Goal: Book appointment/travel/reservation

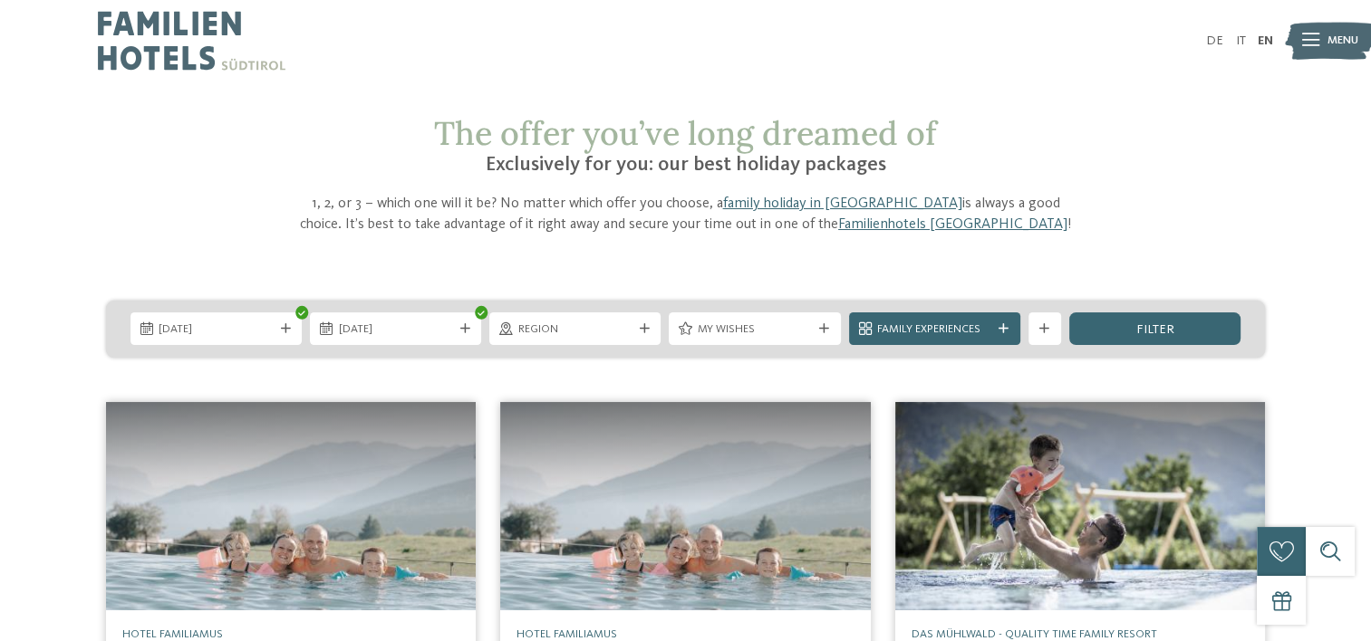
click at [598, 329] on span "Region" at bounding box center [575, 330] width 114 height 16
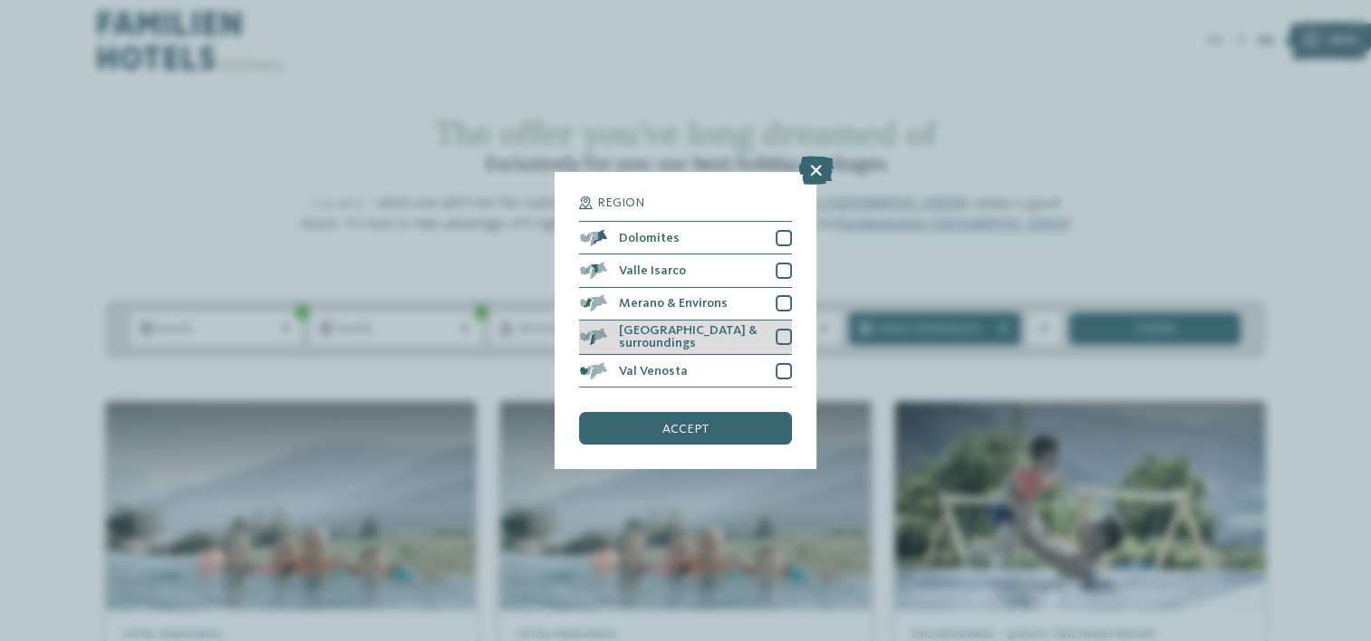
click at [645, 328] on div "[GEOGRAPHIC_DATA] & surroundings" at bounding box center [685, 338] width 212 height 35
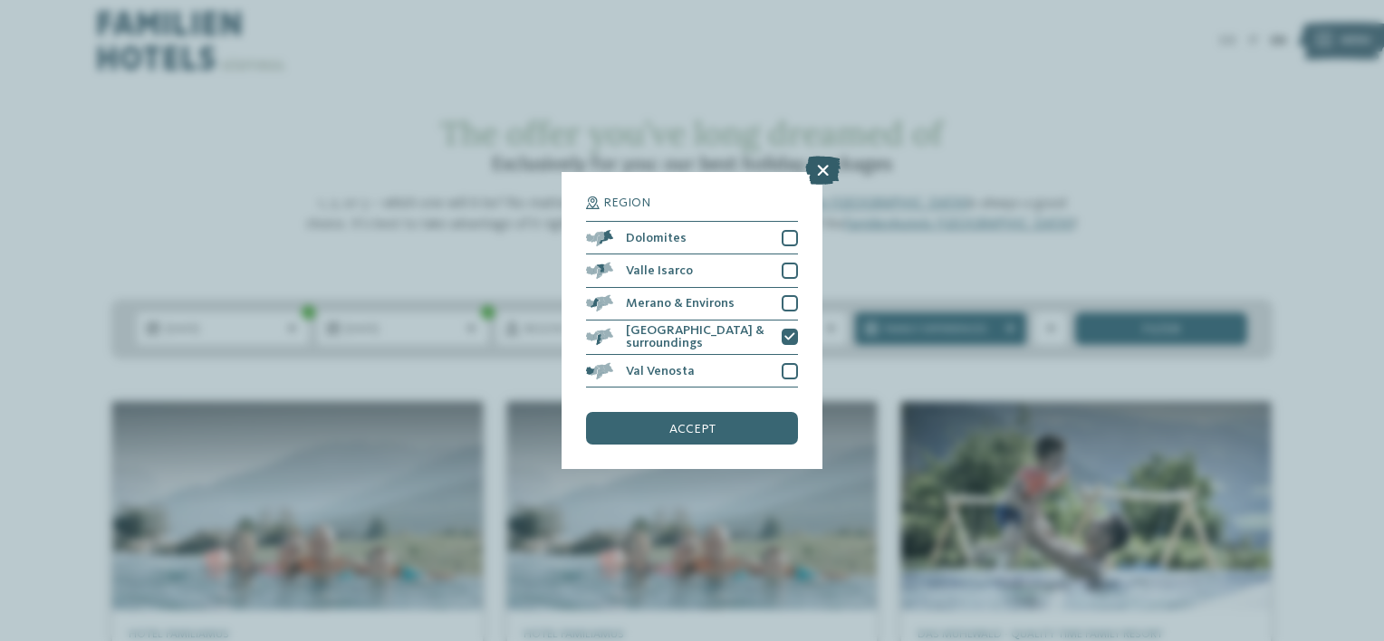
click at [819, 173] on icon at bounding box center [822, 170] width 35 height 29
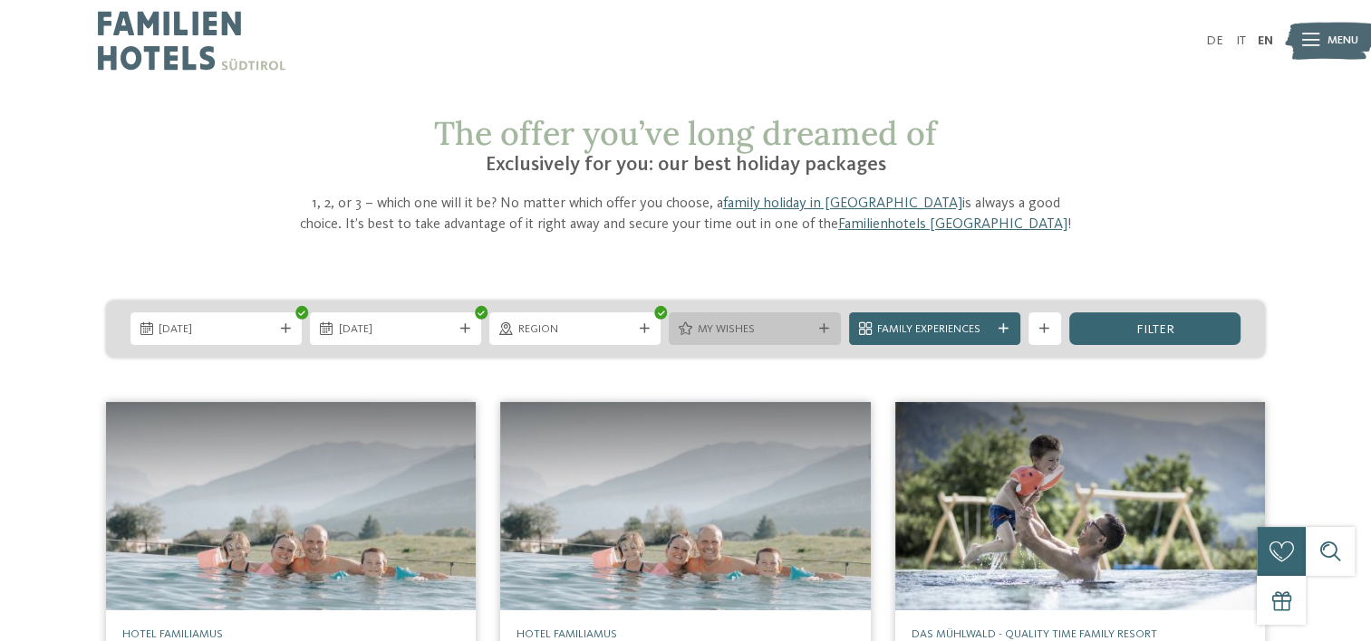
click at [778, 330] on span "My wishes" at bounding box center [755, 330] width 114 height 16
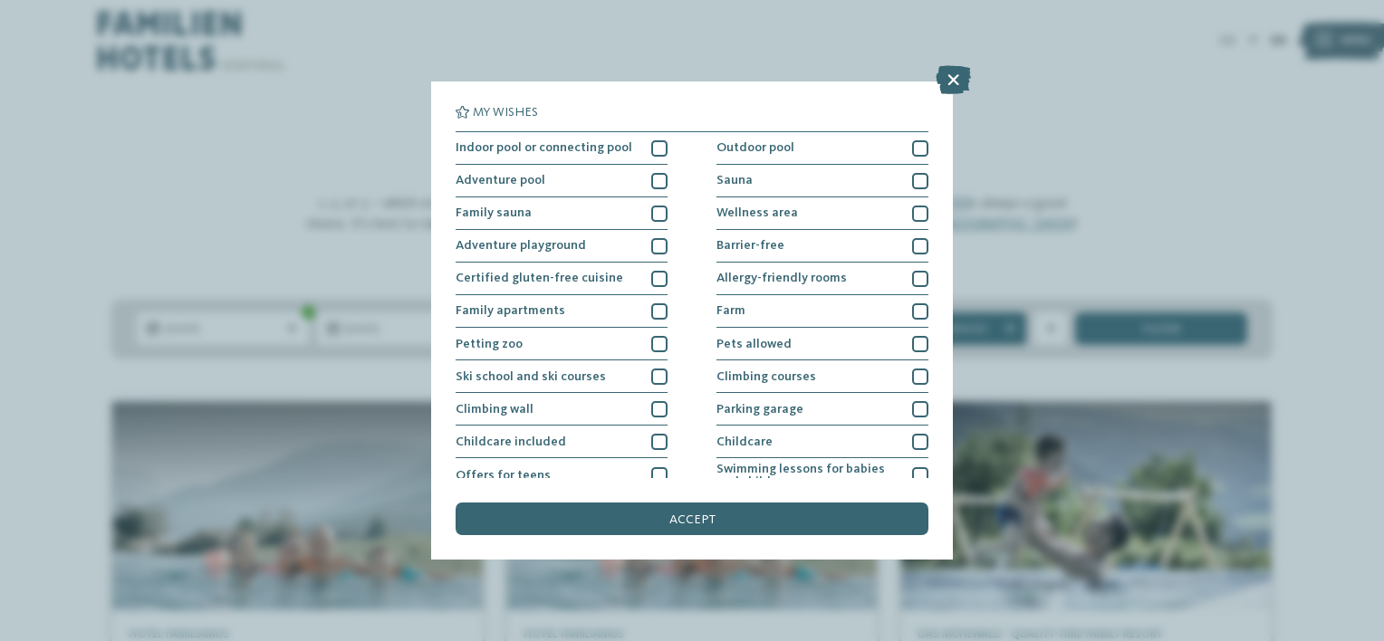
click at [1118, 181] on div "My wishes Indoor pool or connecting pool Outdoor pool" at bounding box center [692, 320] width 1384 height 641
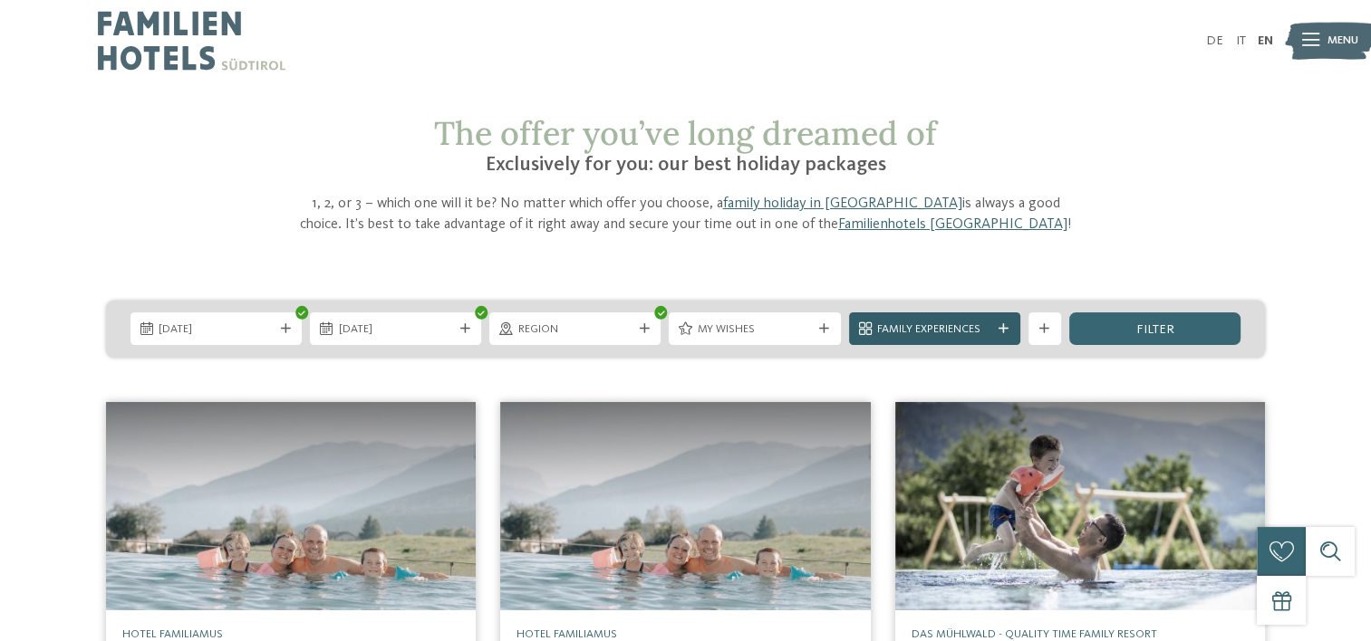
click at [974, 332] on span "Family Experiences" at bounding box center [934, 330] width 114 height 16
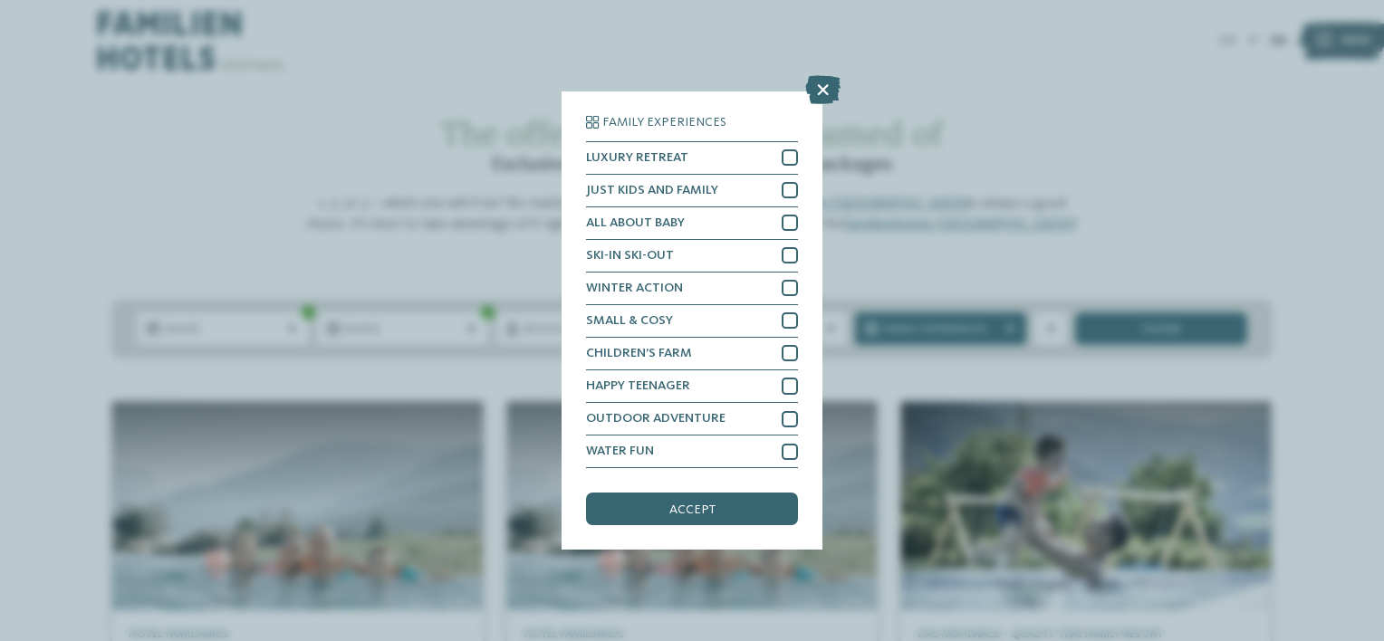
click at [1116, 147] on div "Family Experiences LUXURY RETREAT JUST KIDS AND FAMILY" at bounding box center [692, 320] width 1384 height 641
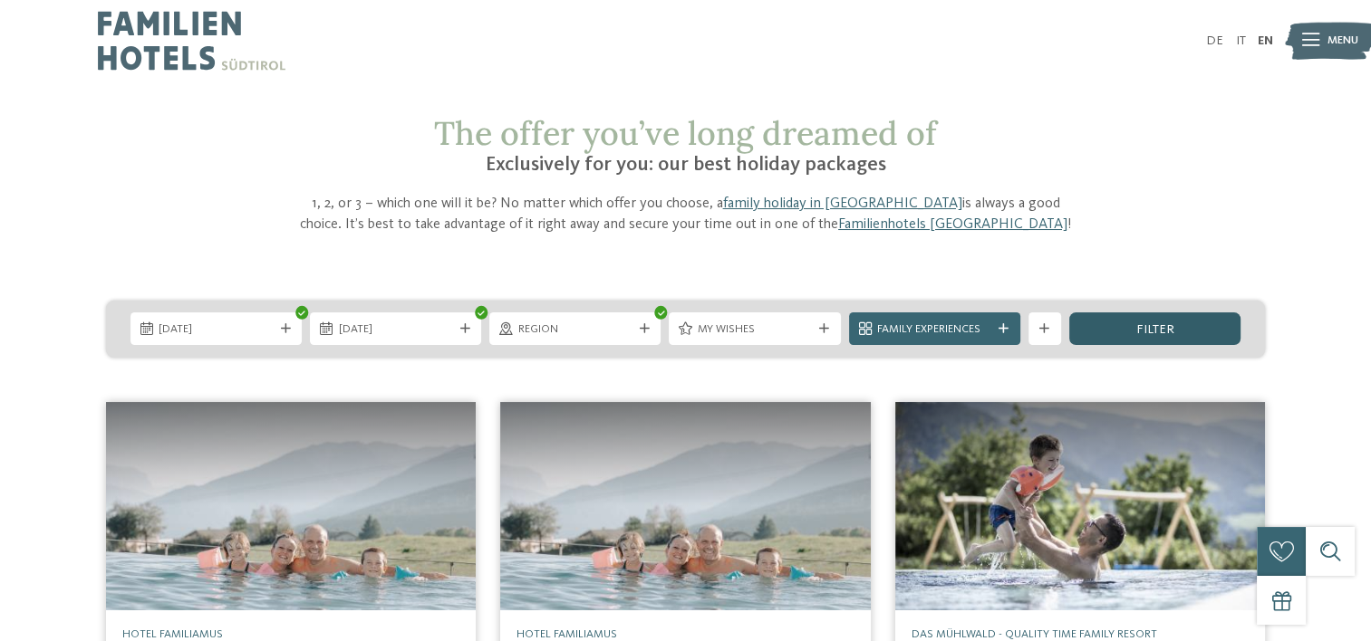
click at [1179, 337] on div "filter" at bounding box center [1154, 329] width 171 height 33
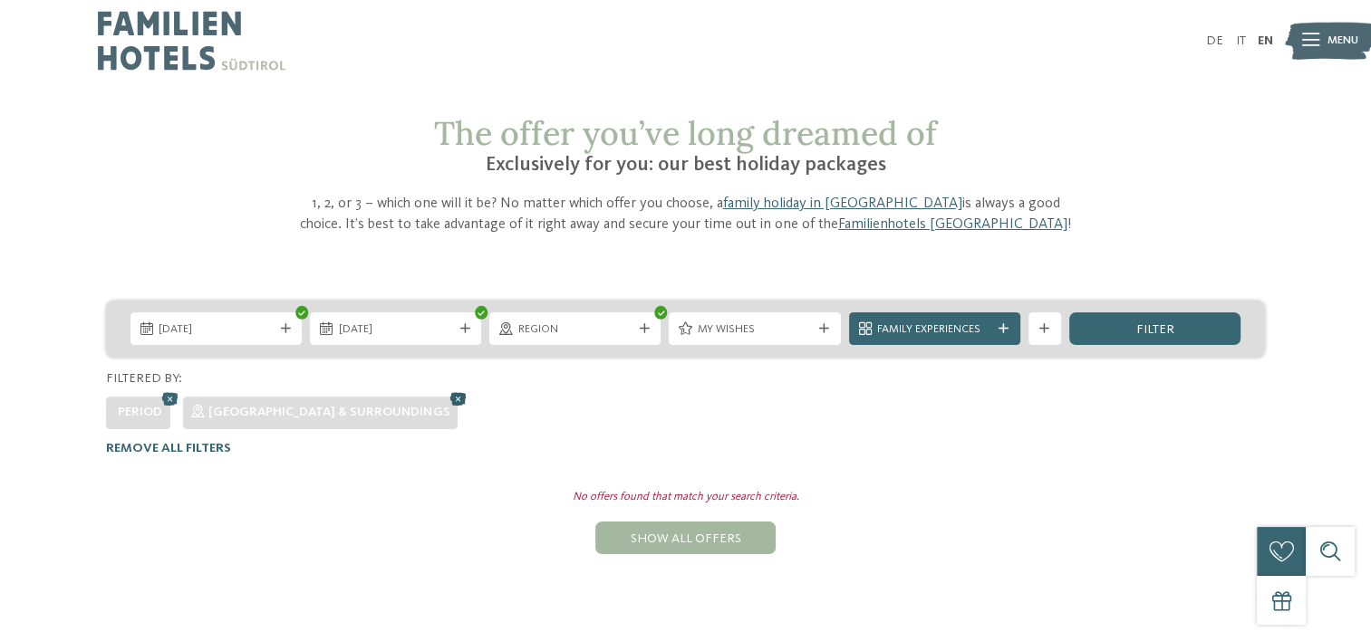
click at [446, 395] on icon at bounding box center [458, 399] width 24 height 22
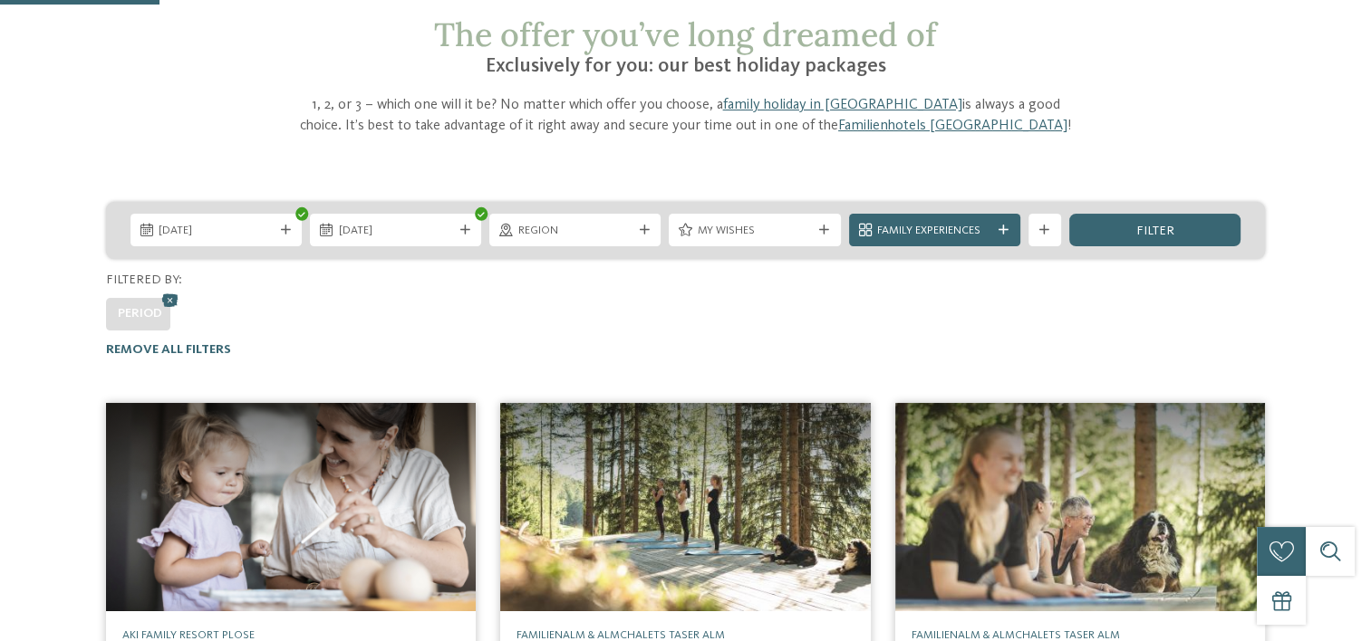
scroll to position [208, 0]
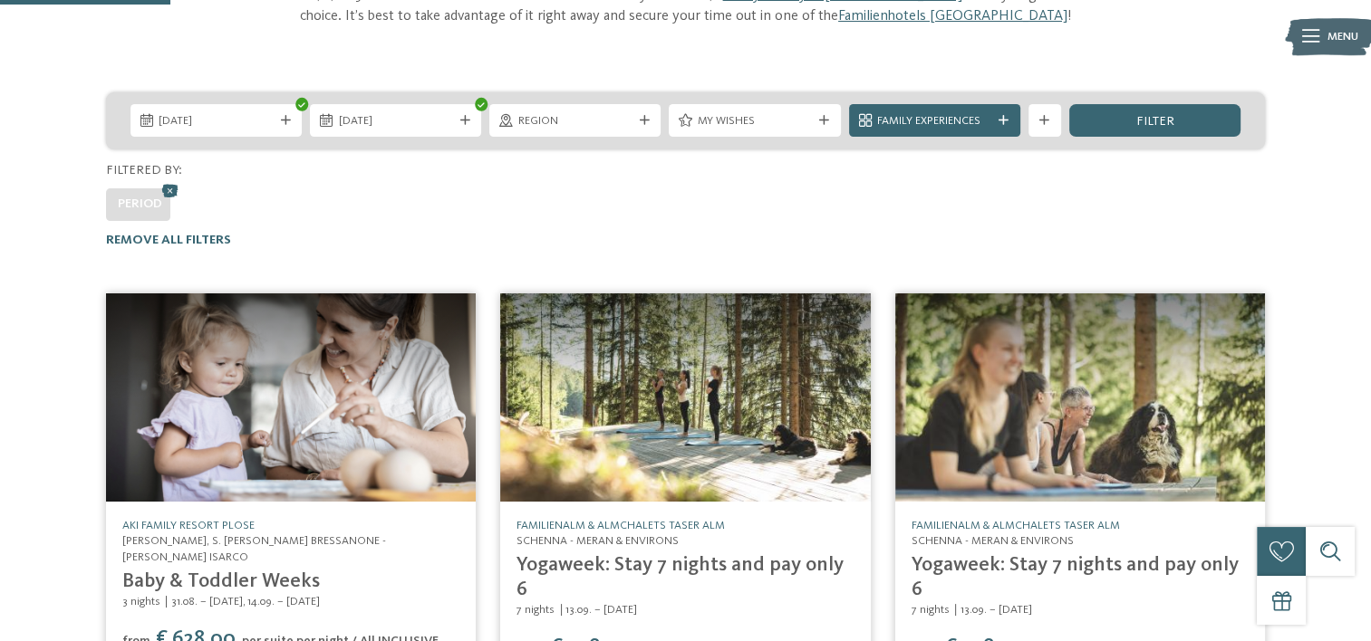
click at [159, 255] on div "The offer you’ve long dreamed of Exclusively for you: our best holiday packages…" at bounding box center [685, 569] width 1371 height 1327
click at [343, 251] on div "The offer you’ve long dreamed of Exclusively for you: our best holiday packages…" at bounding box center [685, 569] width 1371 height 1327
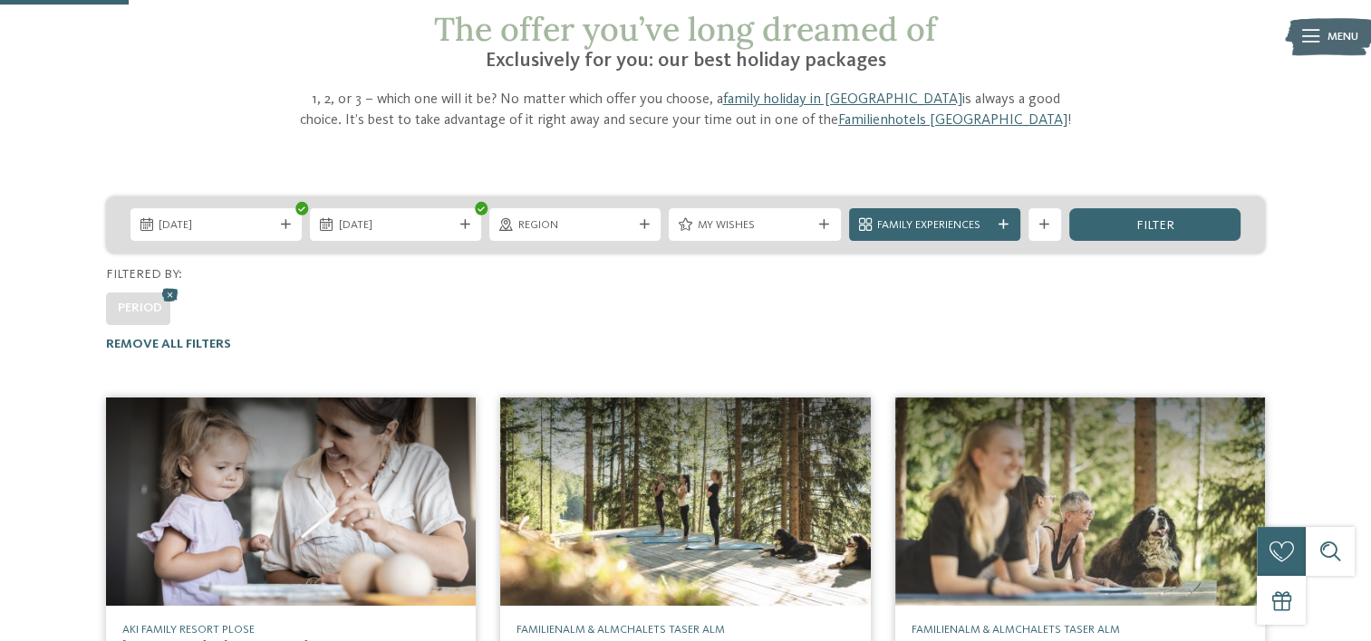
scroll to position [0, 0]
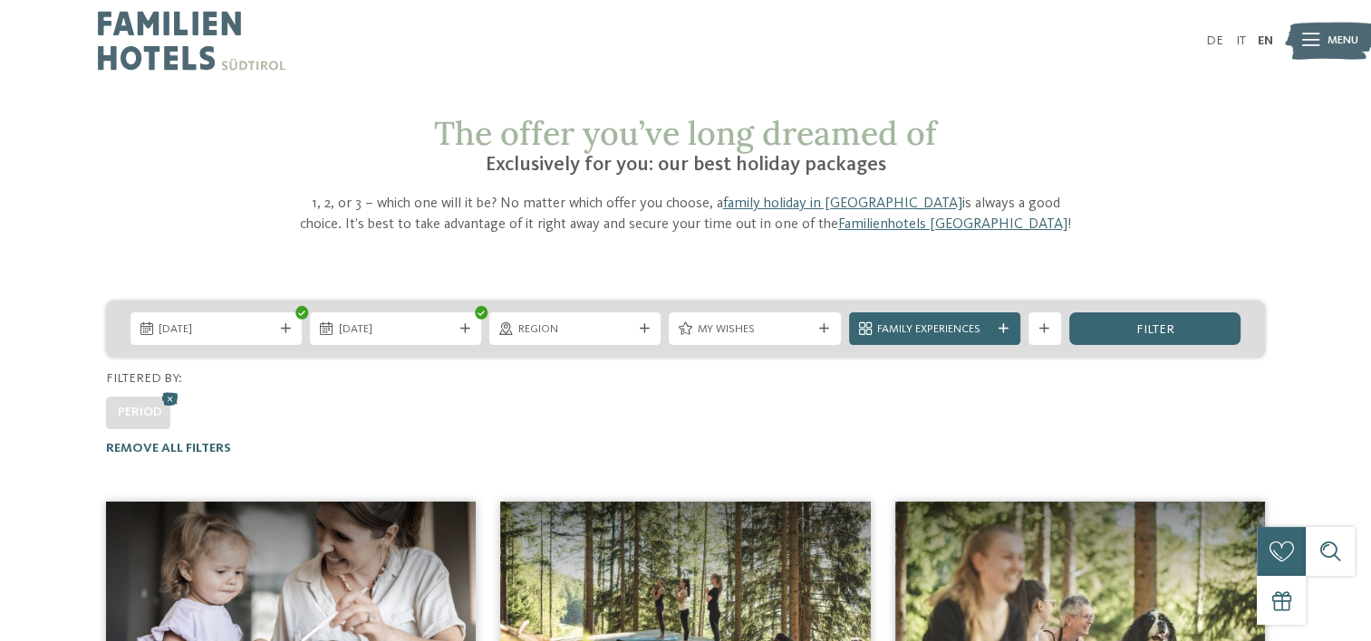
click at [153, 28] on img at bounding box center [192, 41] width 188 height 82
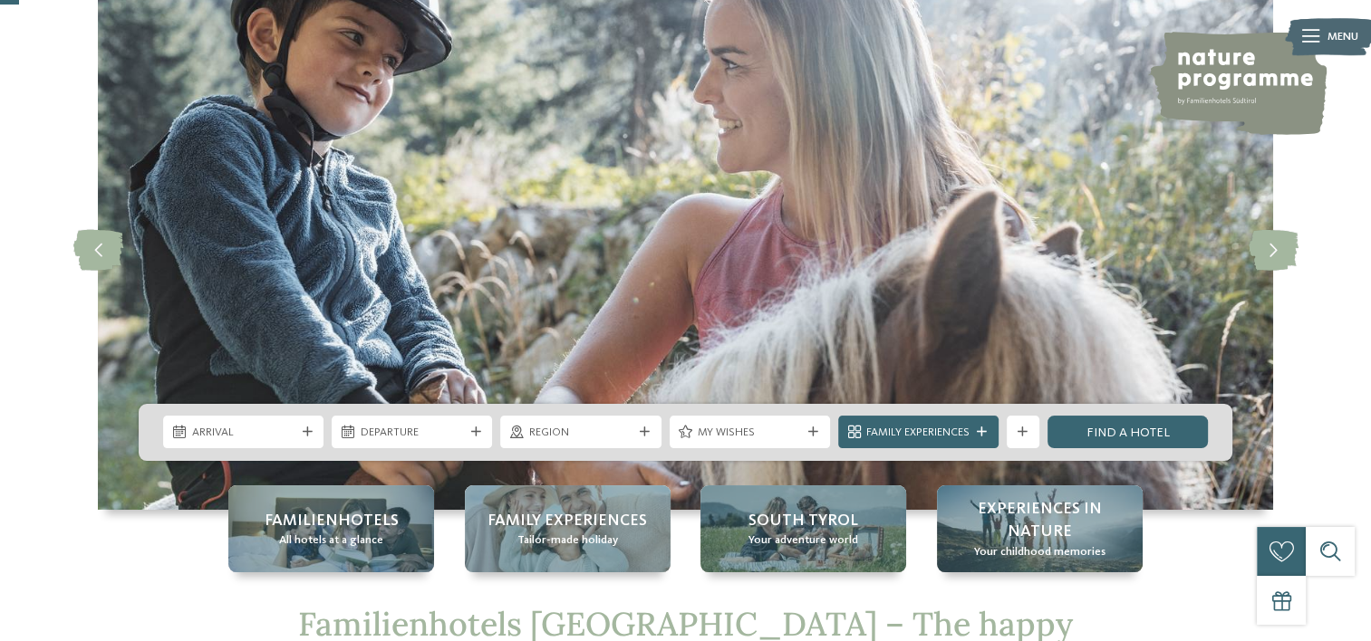
scroll to position [181, 0]
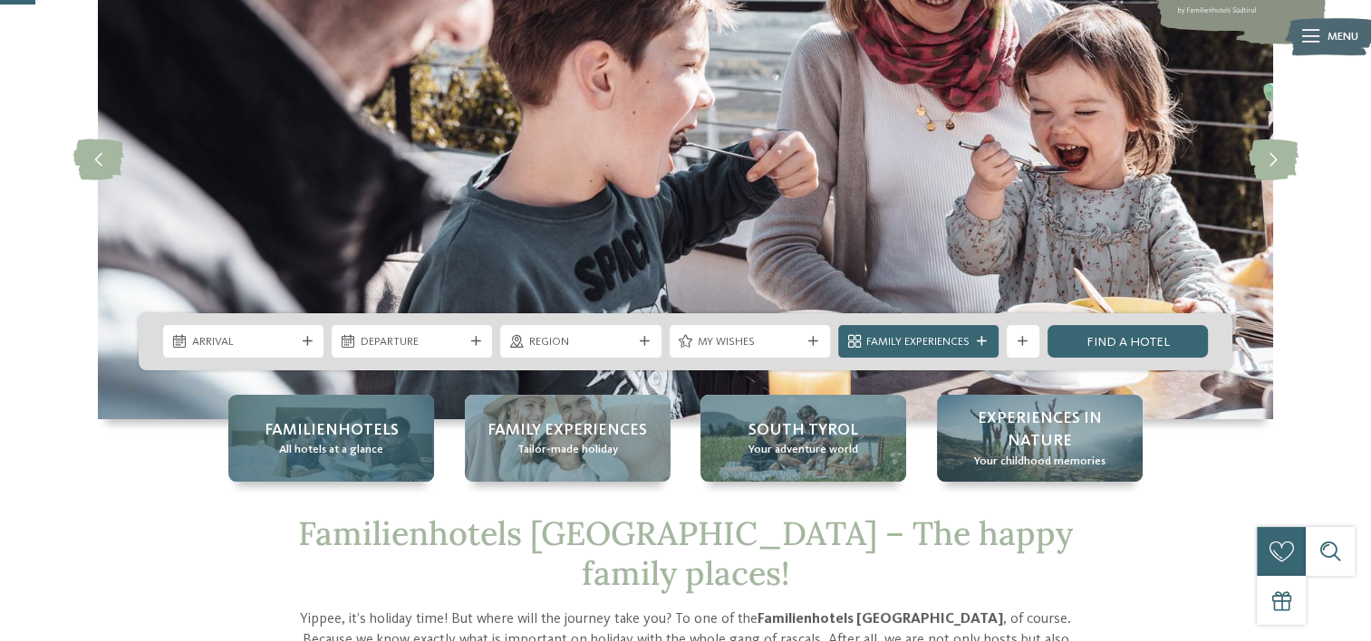
click at [316, 428] on span "Familienhotels" at bounding box center [332, 430] width 134 height 23
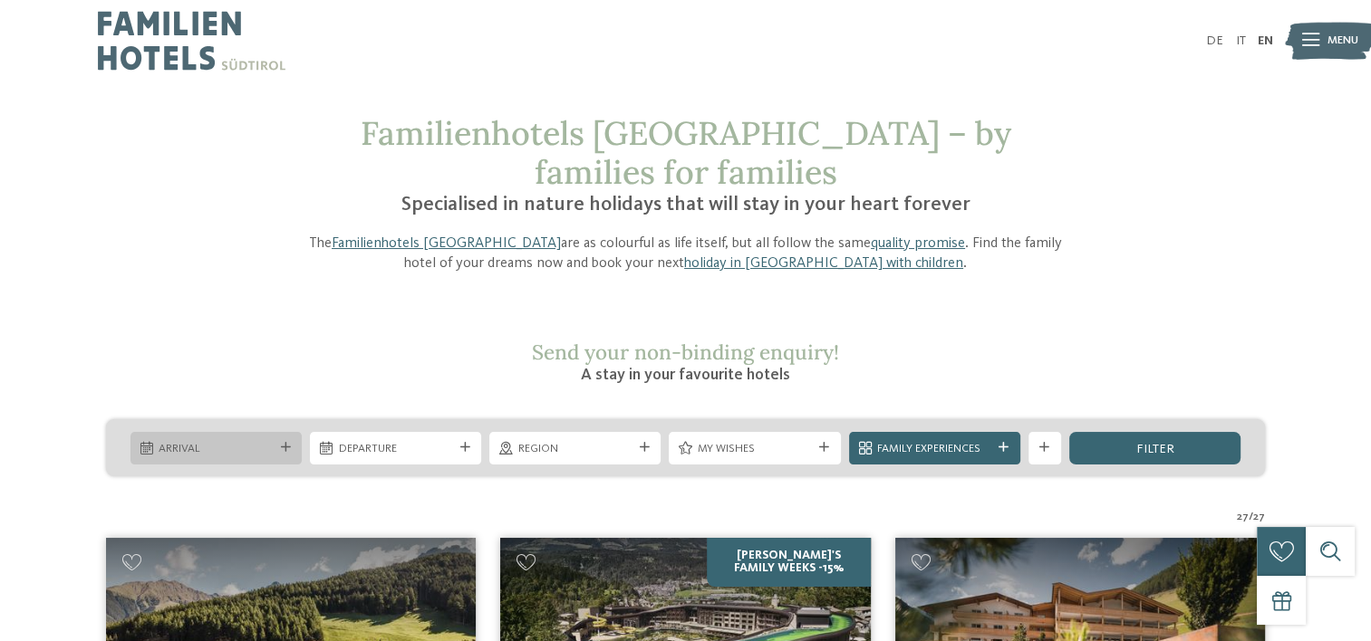
click at [275, 439] on div "Arrival" at bounding box center [216, 447] width 122 height 17
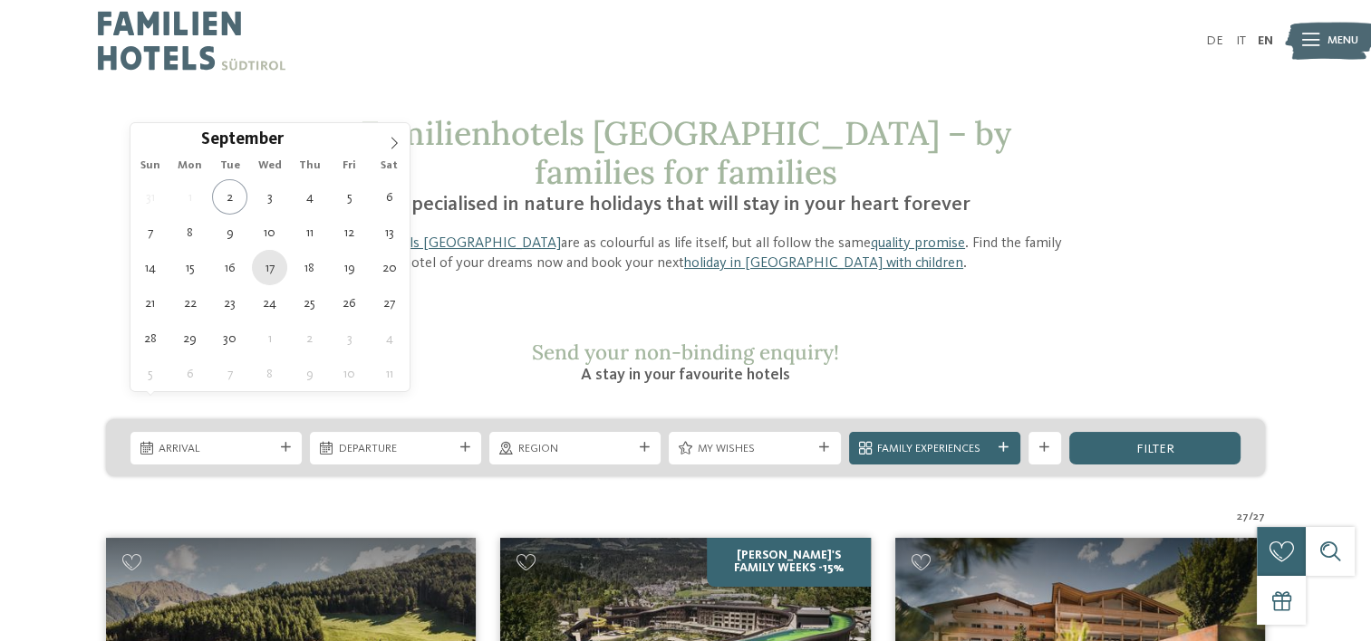
type div "[DATE]"
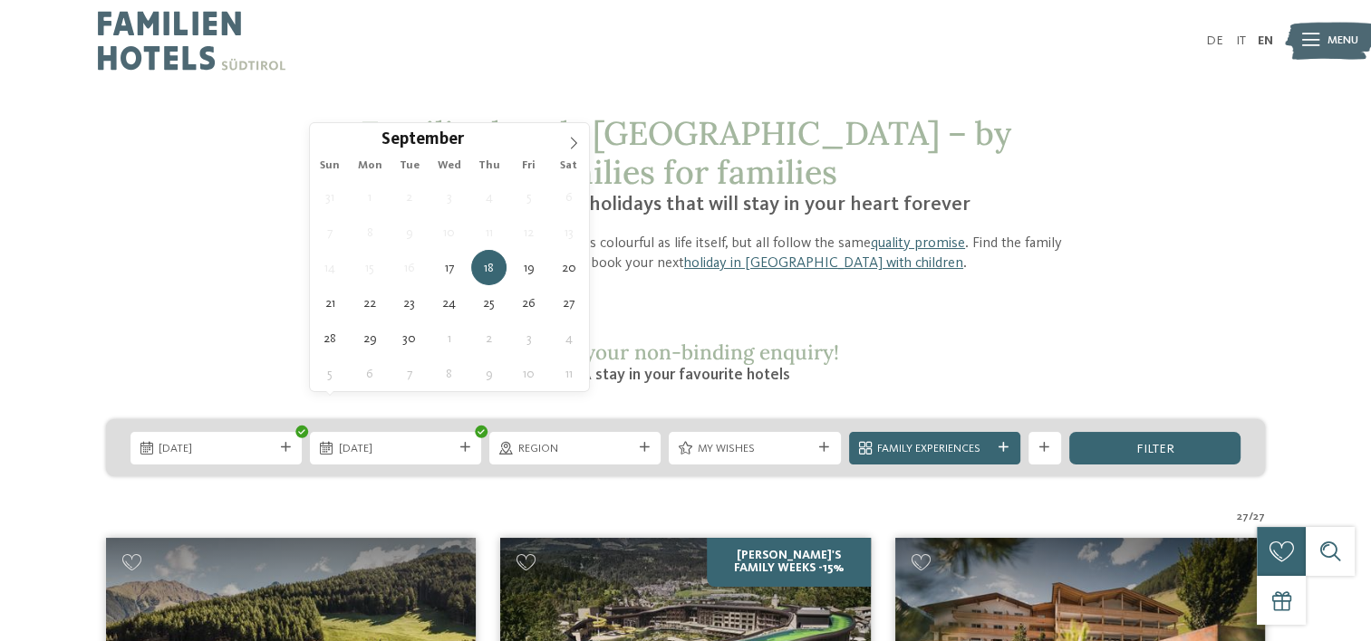
type div "[DATE]"
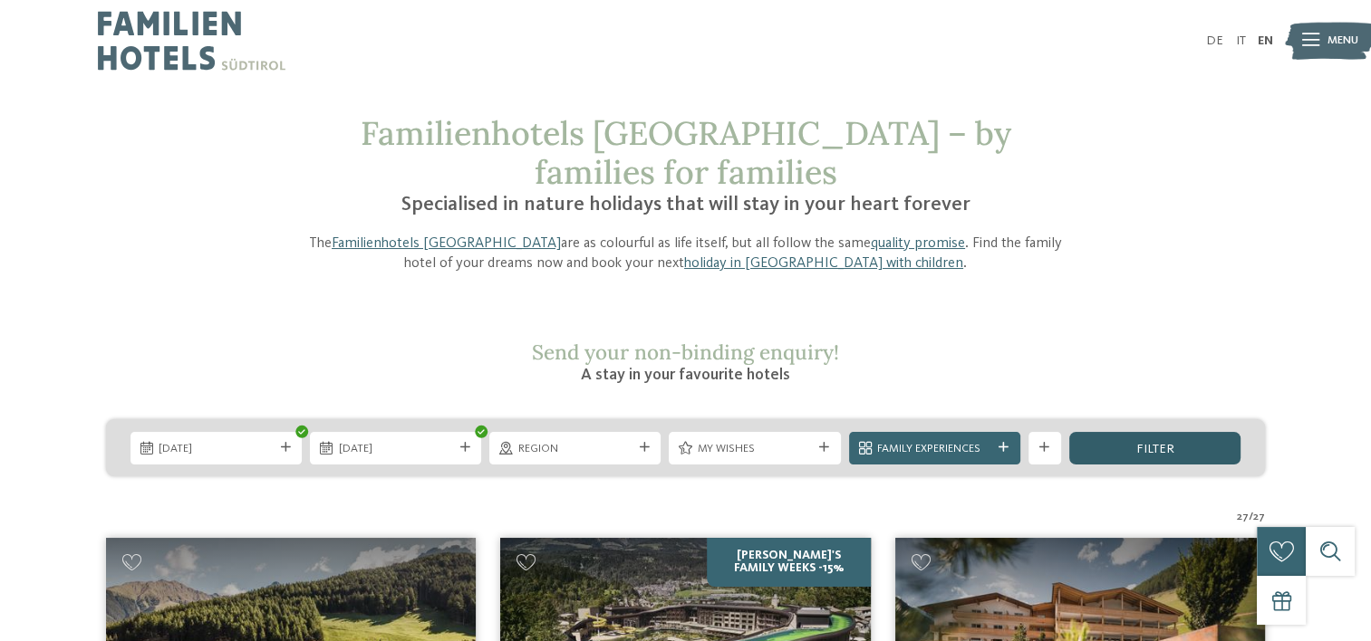
click at [1148, 432] on div "filter" at bounding box center [1154, 448] width 171 height 33
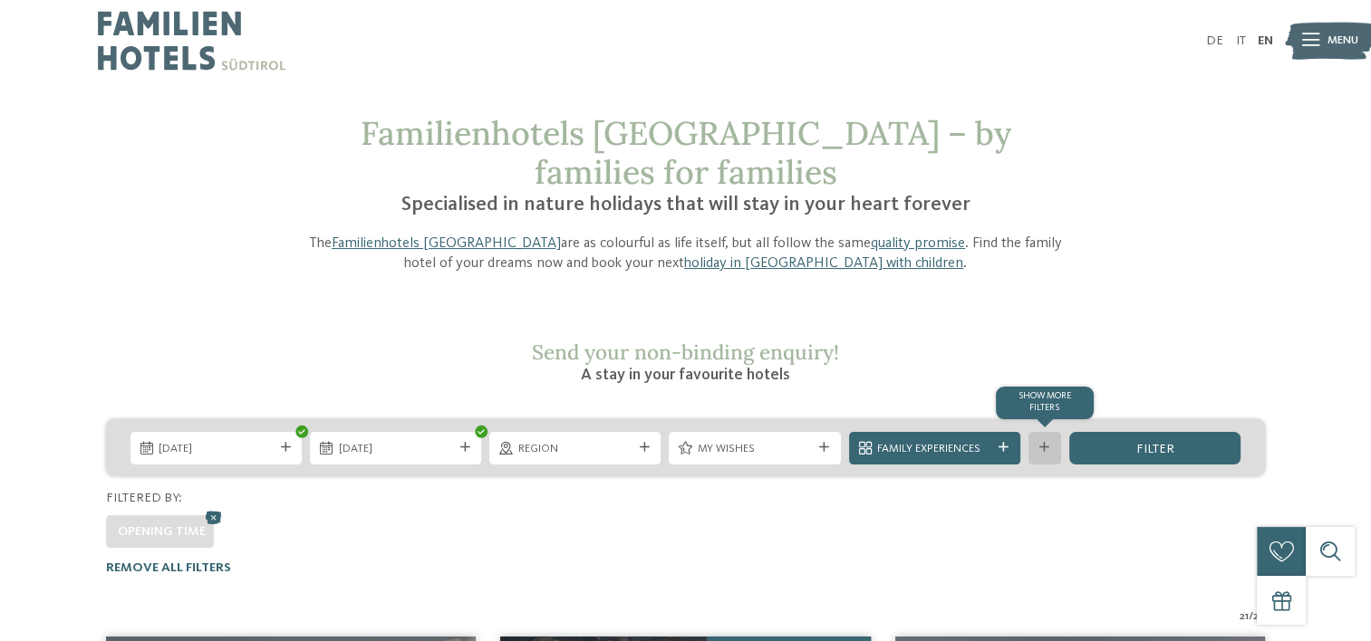
click at [1046, 443] on icon at bounding box center [1044, 448] width 10 height 10
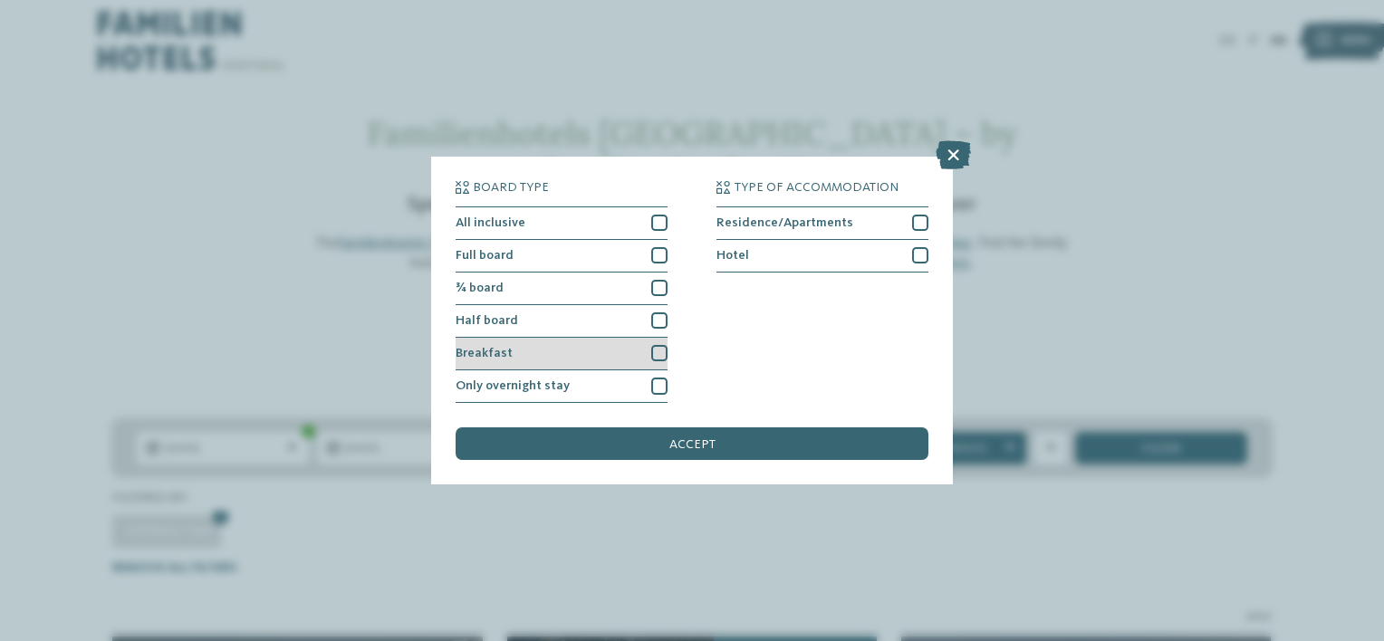
click at [659, 354] on div at bounding box center [659, 353] width 16 height 16
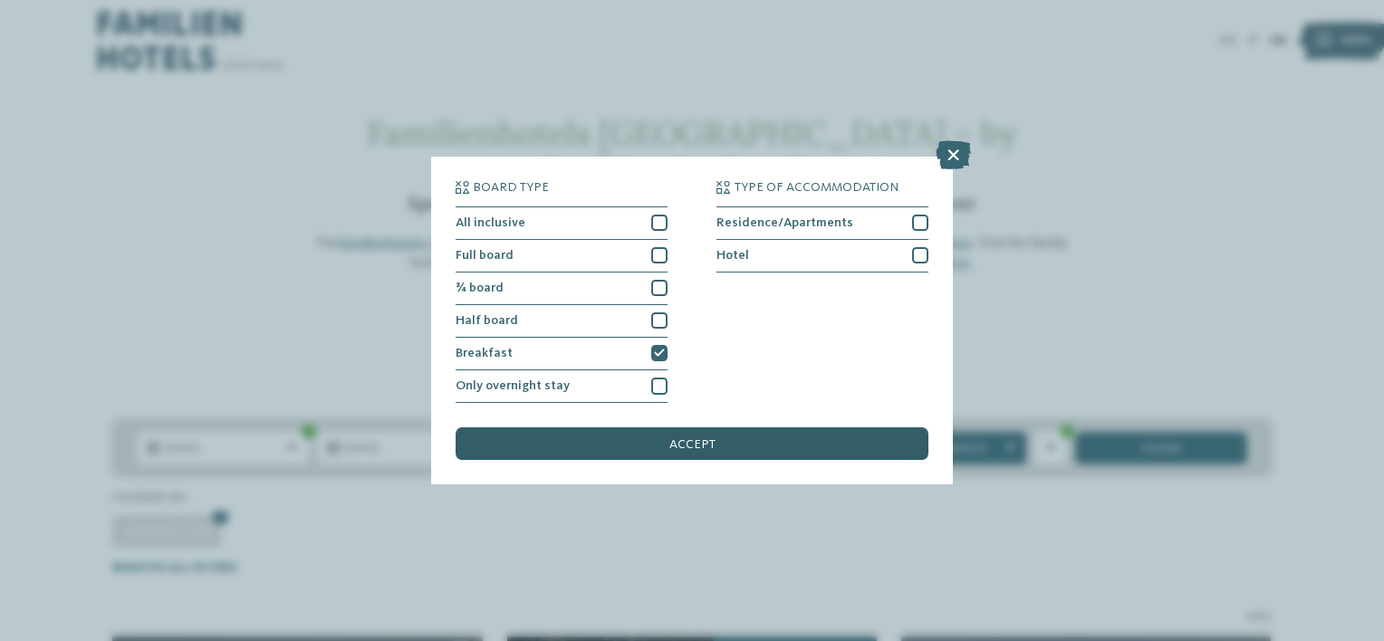
click at [688, 448] on span "accept" at bounding box center [692, 444] width 46 height 13
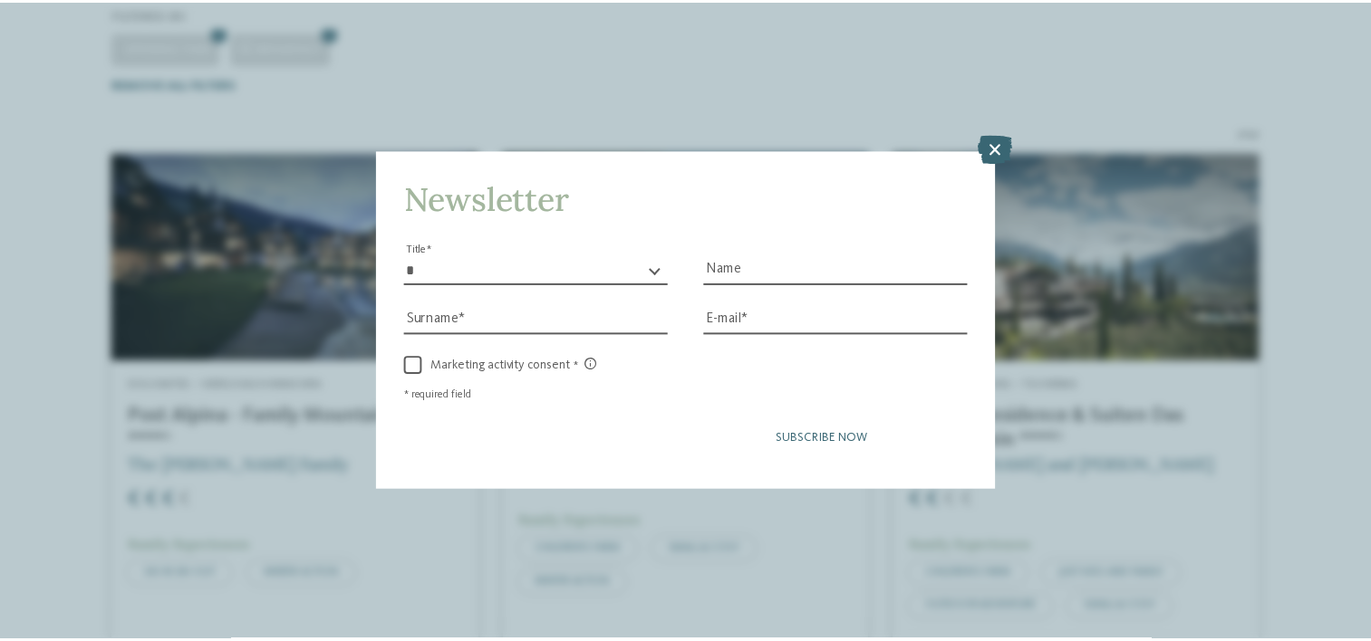
scroll to position [486, 0]
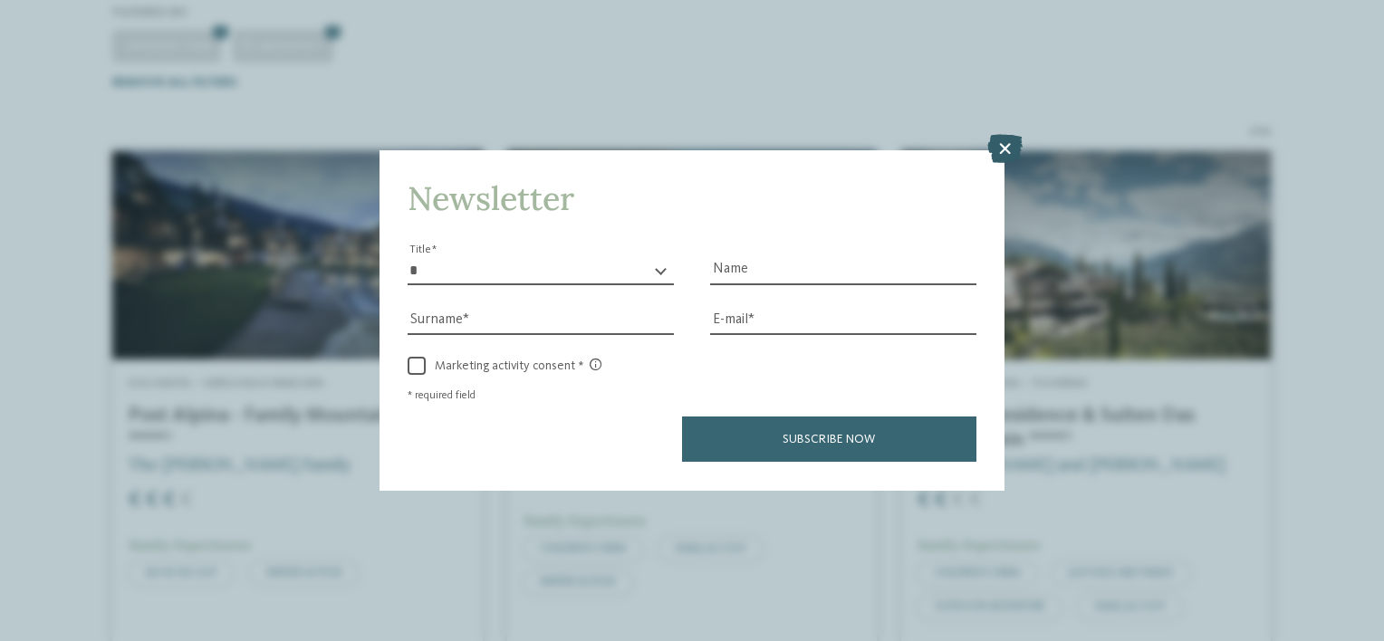
click at [1005, 158] on icon at bounding box center [1004, 149] width 35 height 29
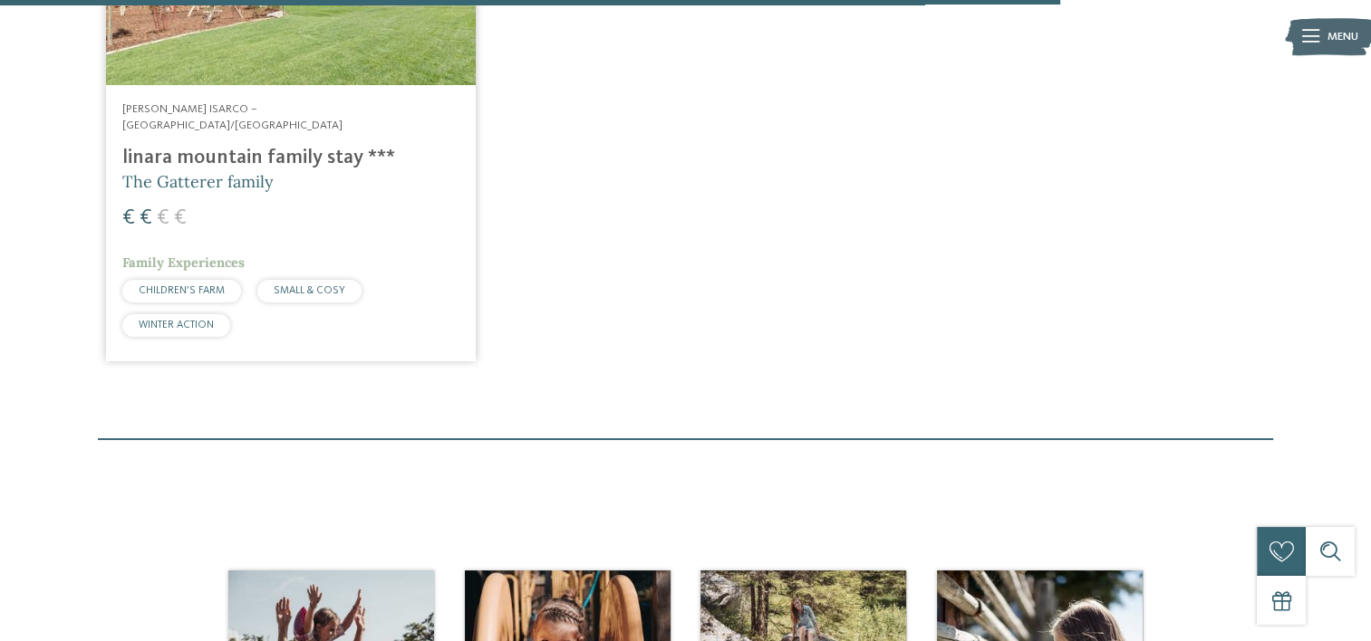
scroll to position [1867, 0]
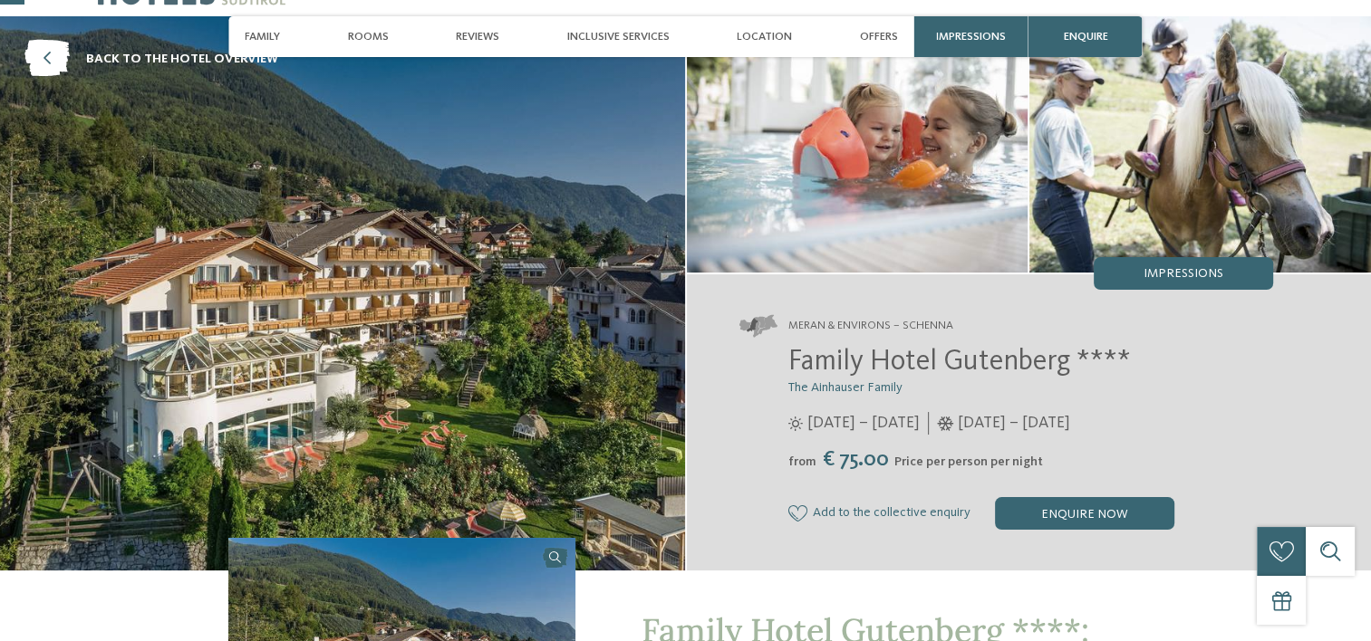
scroll to position [91, 0]
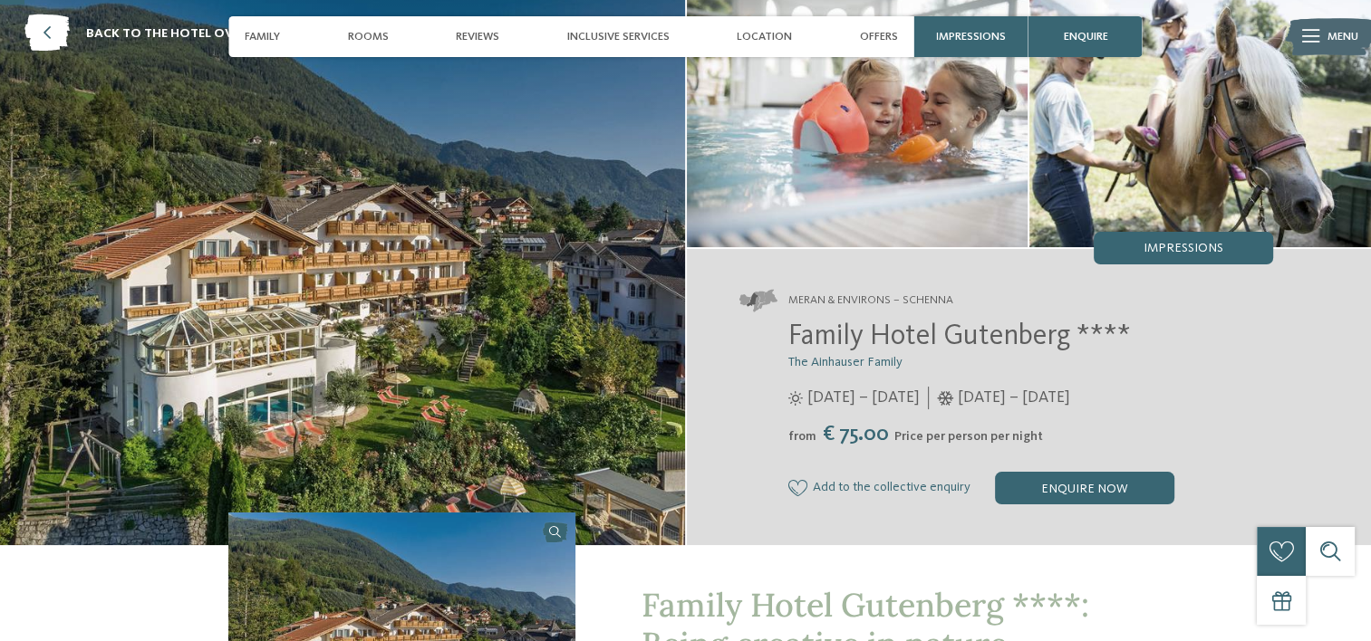
click at [919, 397] on span "04/04 – 09/11/2025" at bounding box center [863, 398] width 112 height 23
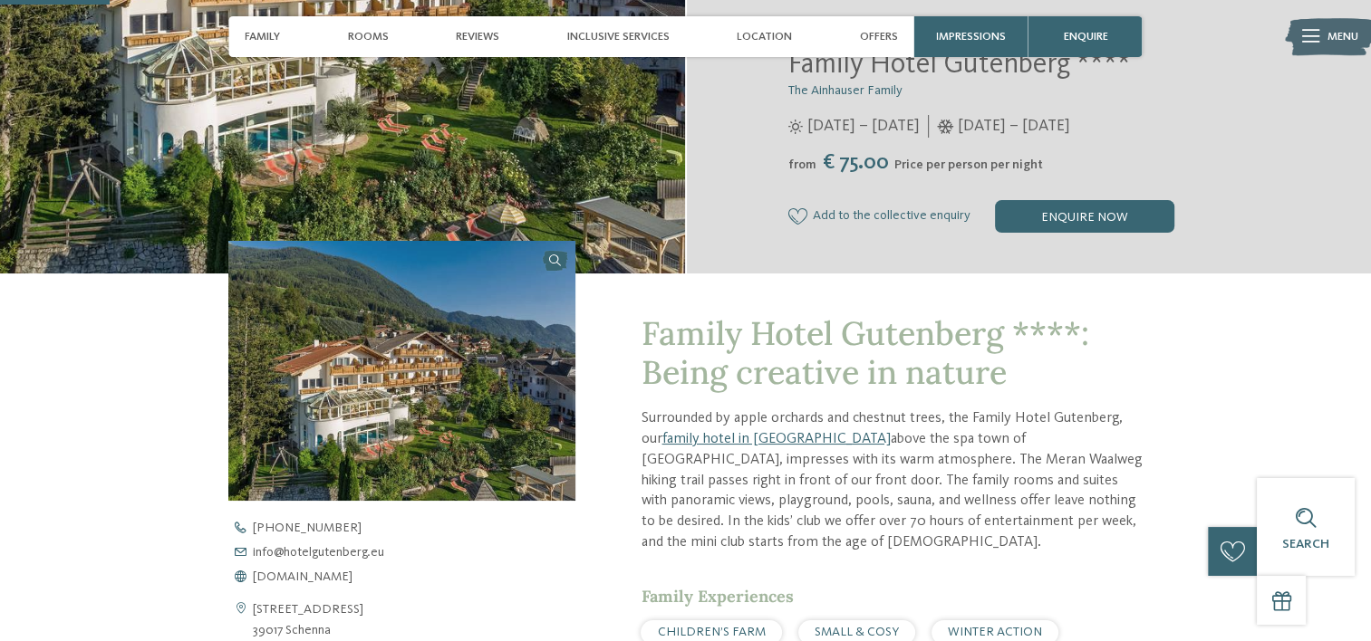
scroll to position [453, 0]
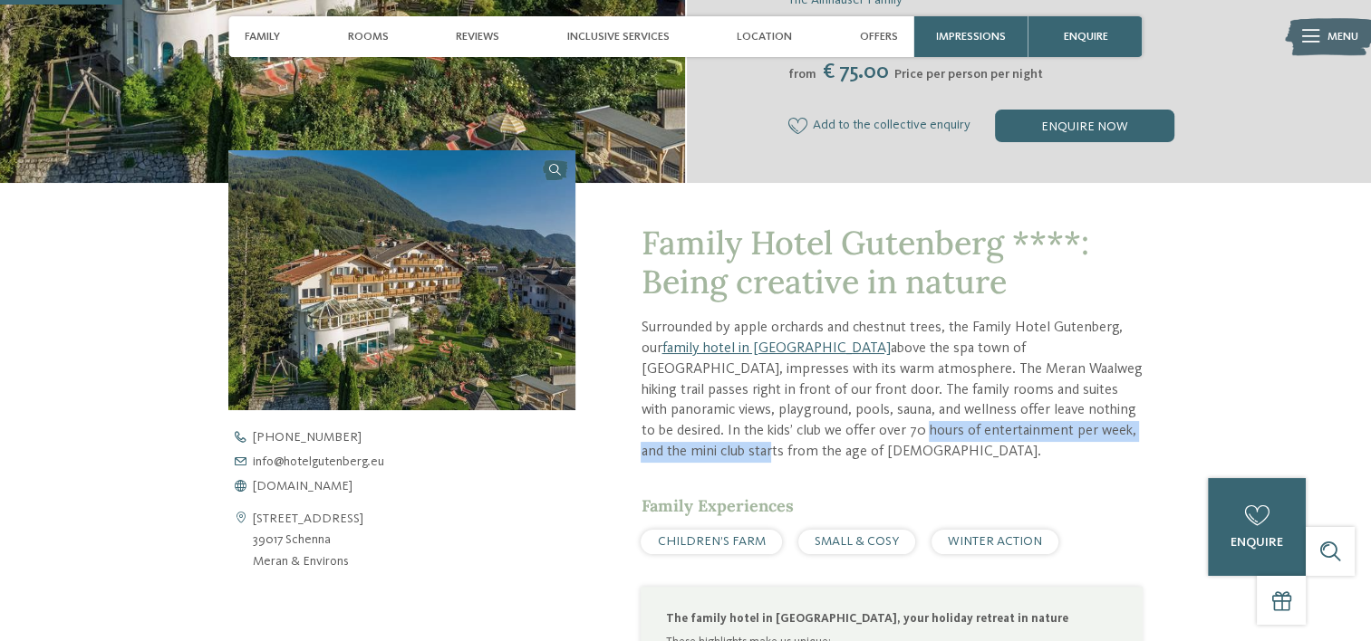
drag, startPoint x: 932, startPoint y: 435, endPoint x: 1006, endPoint y: 435, distance: 74.3
click at [1006, 435] on p "Surrounded by apple orchards and chestnut trees, the Family Hotel Gutenberg, ou…" at bounding box center [890, 390] width 501 height 144
drag, startPoint x: 1006, startPoint y: 435, endPoint x: 835, endPoint y: 420, distance: 171.8
click at [836, 424] on p "Surrounded by apple orchards and chestnut trees, the Family Hotel Gutenberg, ou…" at bounding box center [890, 390] width 501 height 144
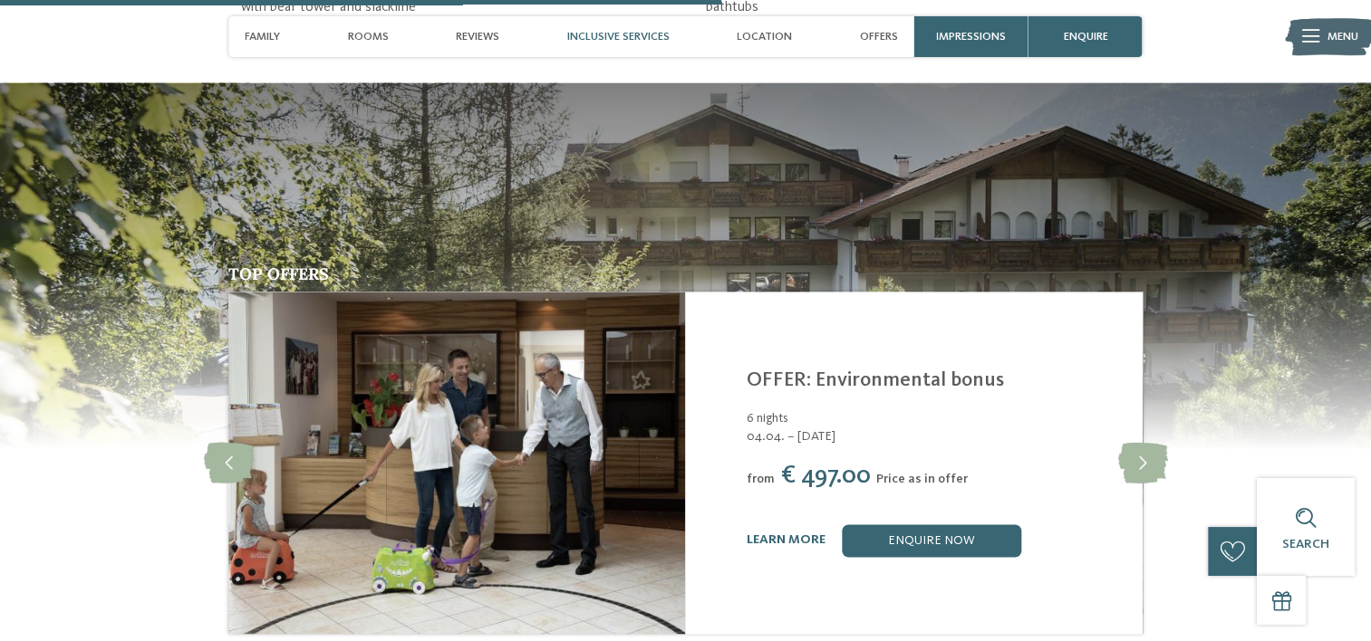
scroll to position [2795, 0]
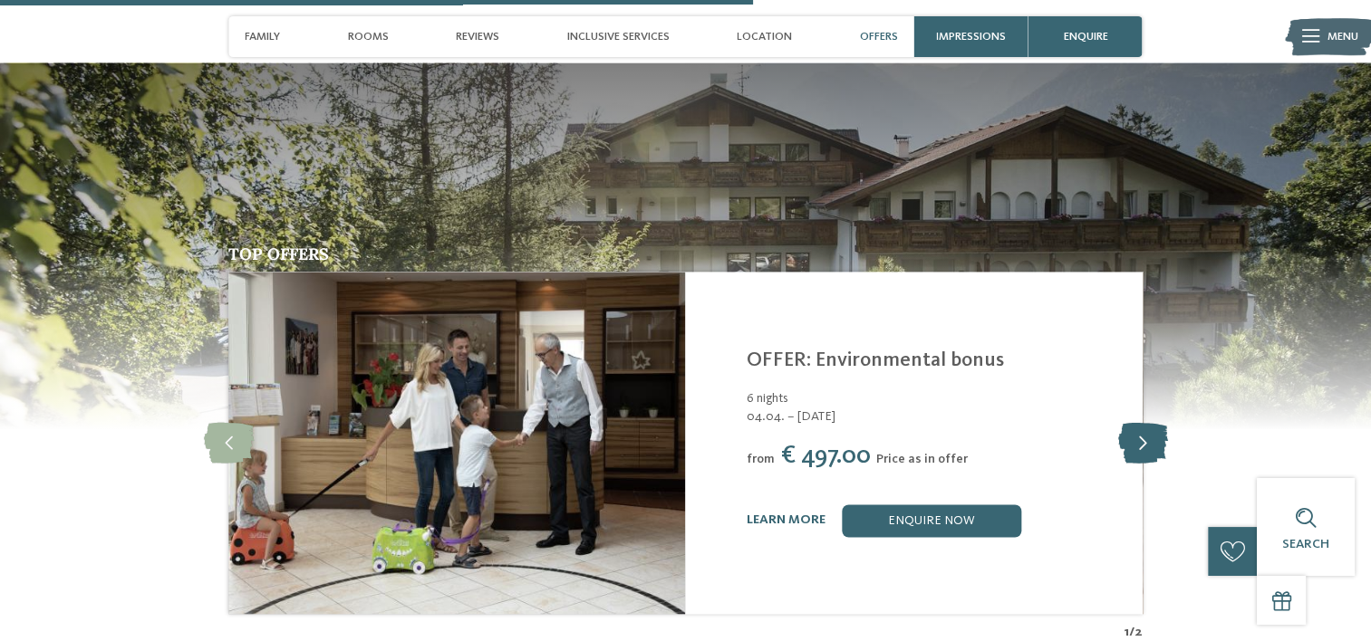
click at [1146, 422] on icon at bounding box center [1142, 442] width 50 height 41
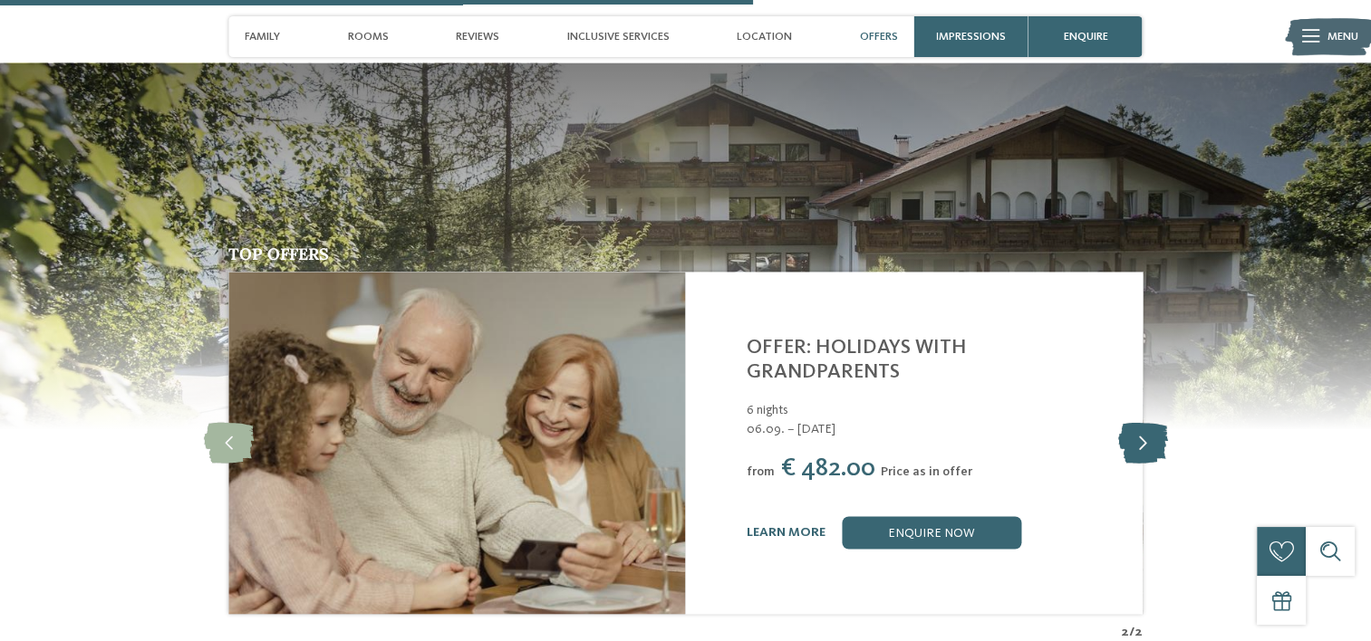
click at [1146, 422] on icon at bounding box center [1142, 442] width 50 height 41
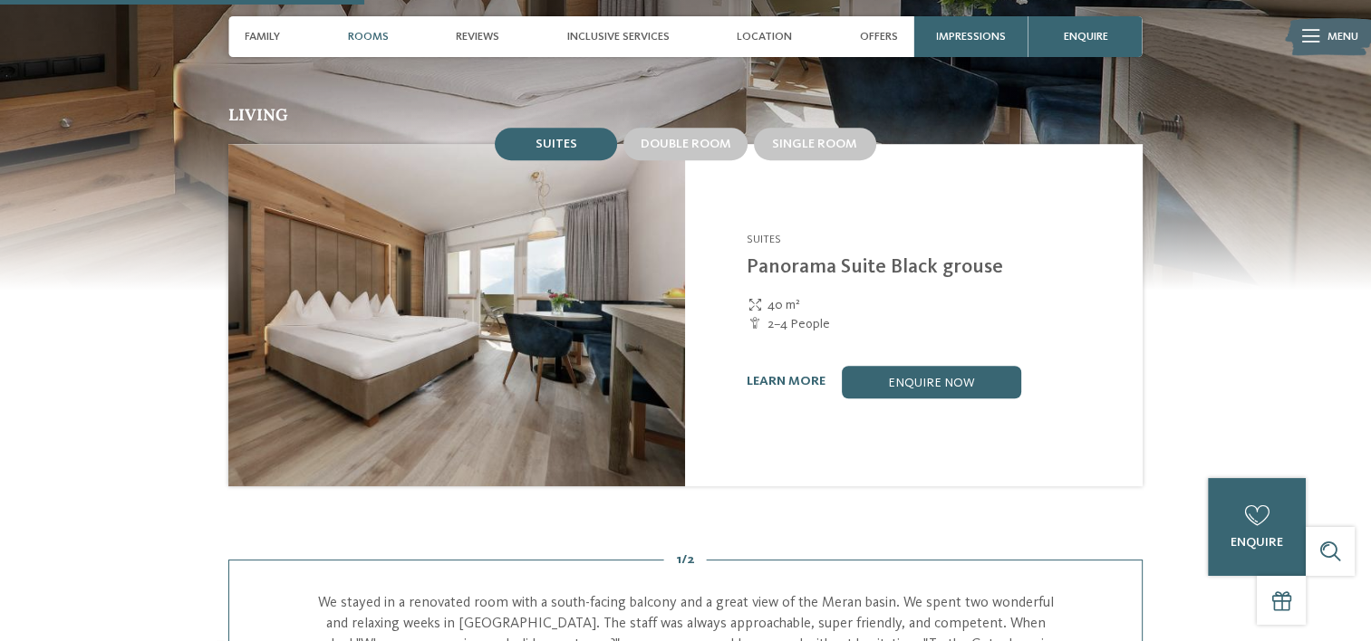
scroll to position [1345, 0]
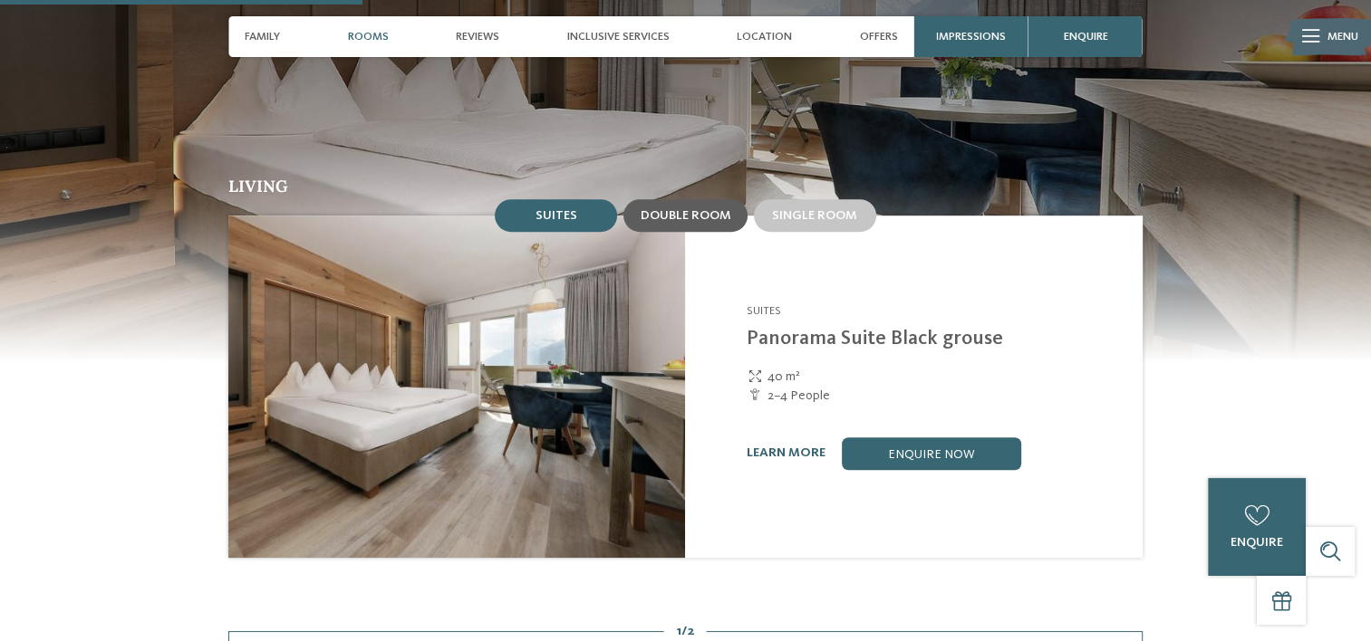
click at [686, 209] on span "Double room" at bounding box center [685, 215] width 91 height 13
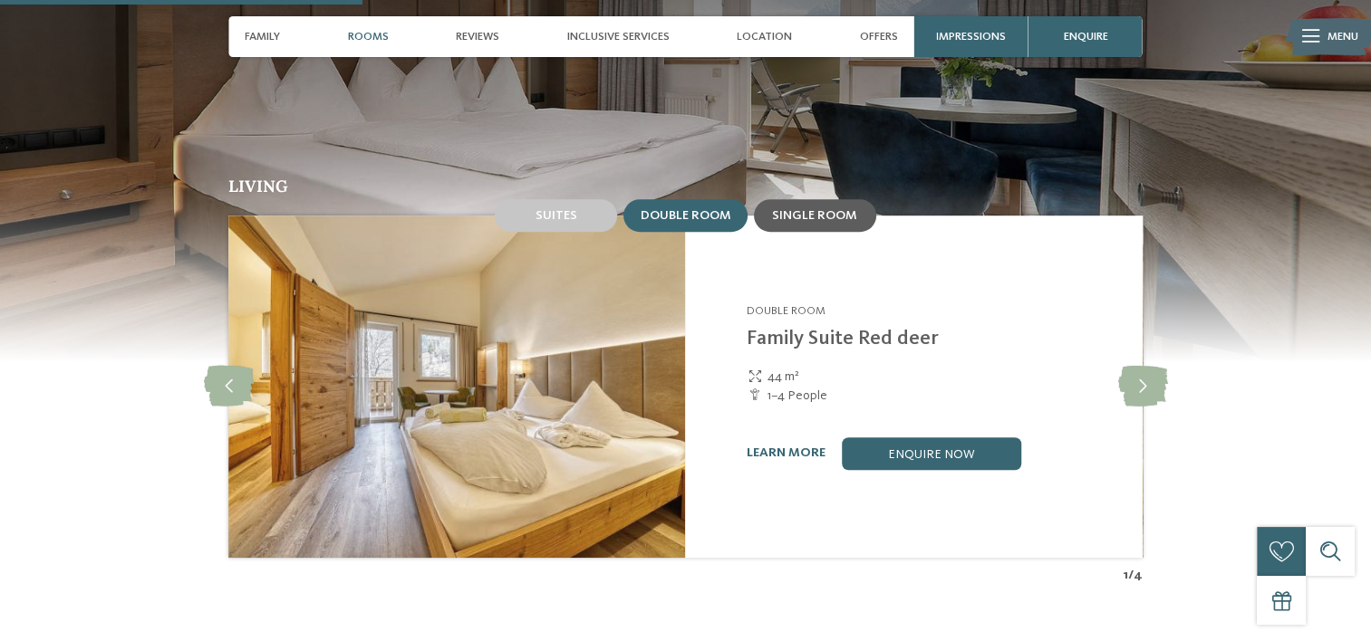
click at [785, 209] on span "Single room" at bounding box center [814, 215] width 85 height 13
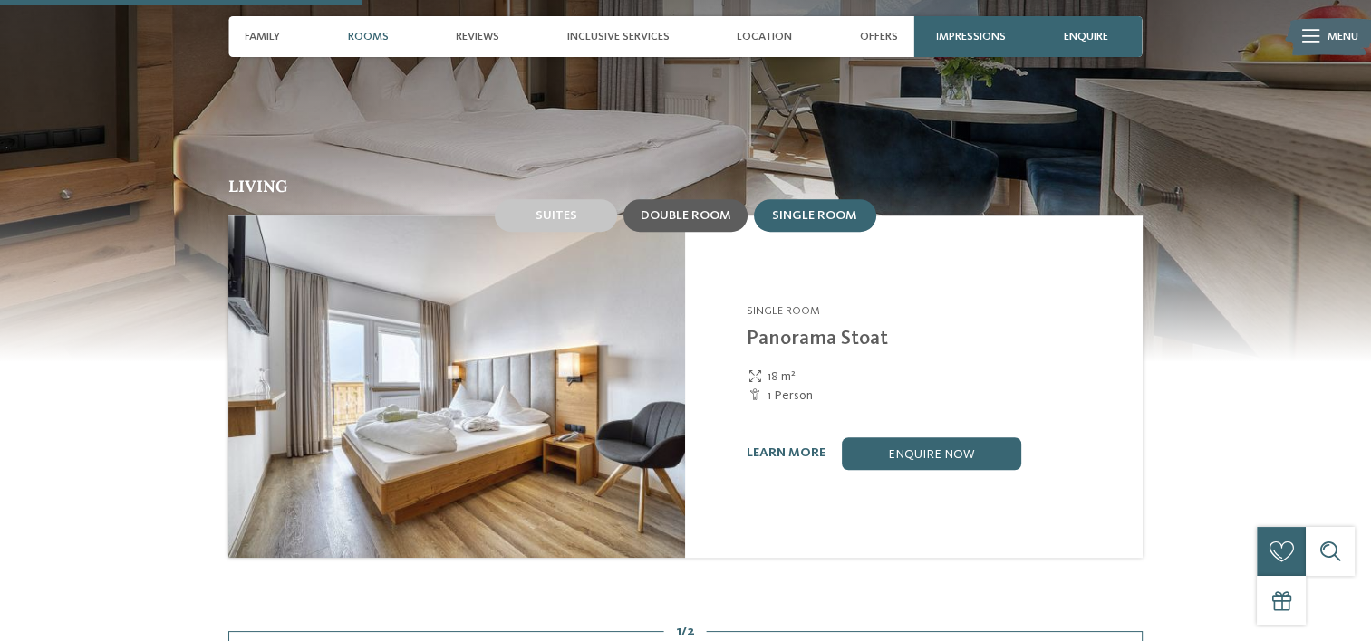
click at [703, 209] on span "Double room" at bounding box center [685, 215] width 91 height 13
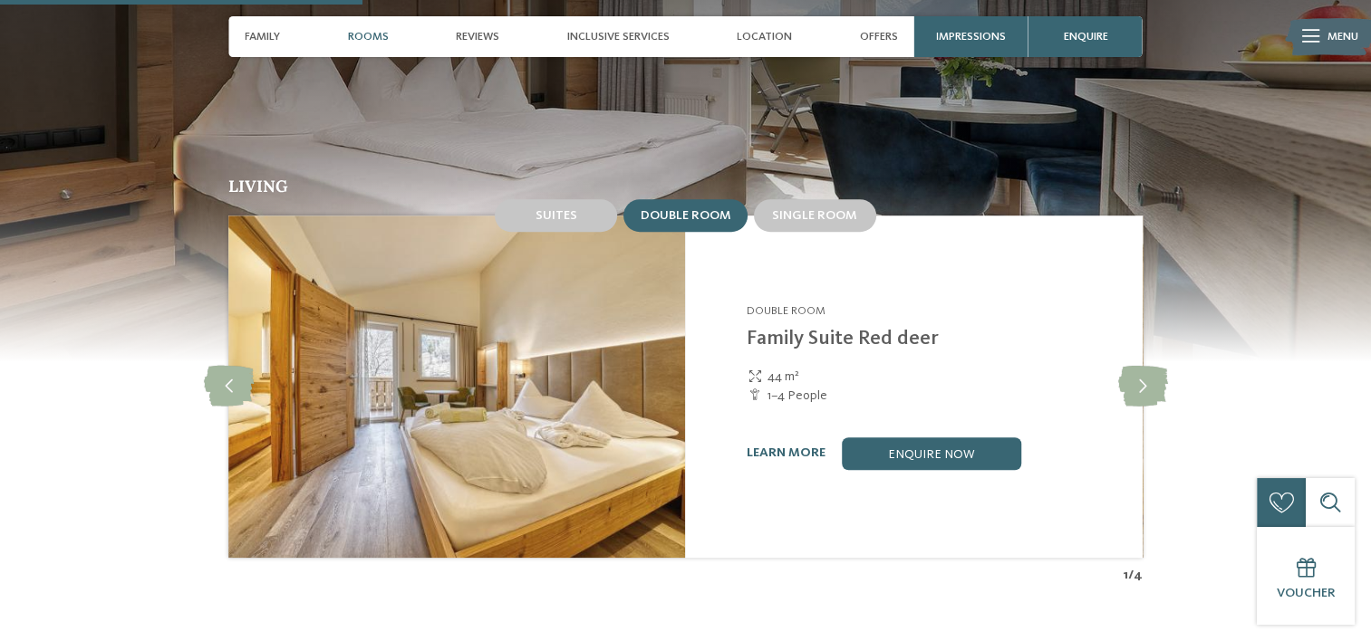
click at [696, 209] on span "Double room" at bounding box center [685, 215] width 91 height 13
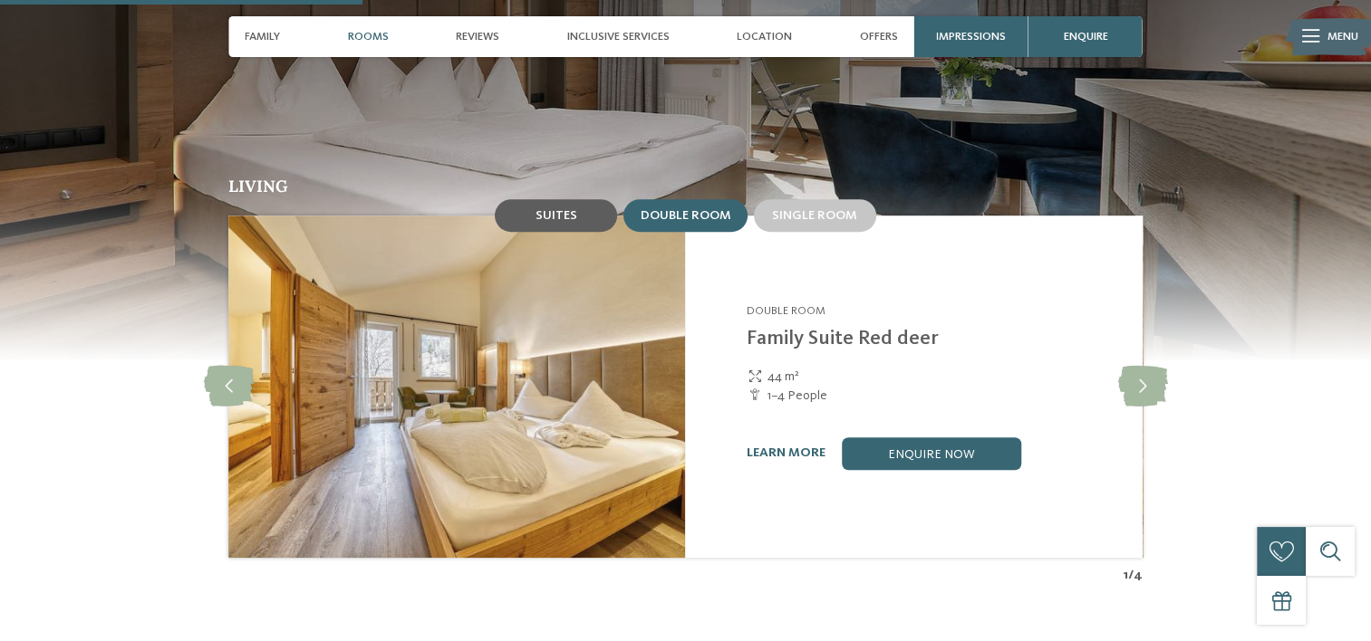
click at [573, 209] on span "Suites" at bounding box center [556, 215] width 42 height 13
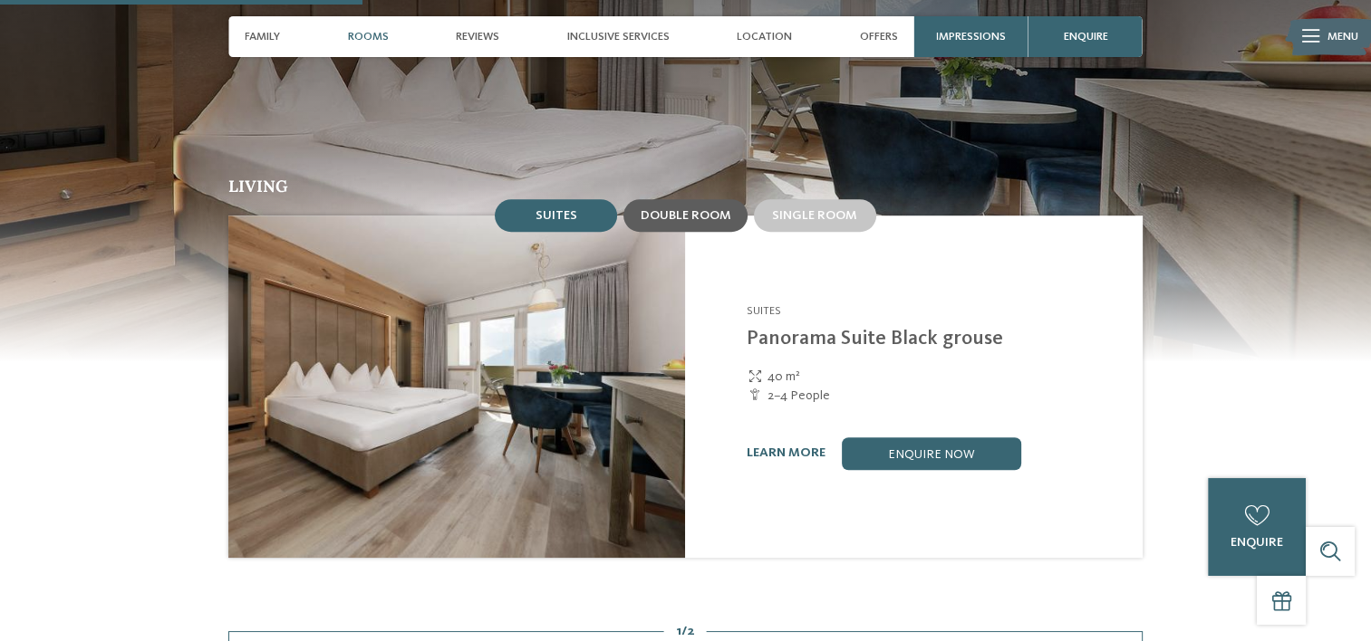
click at [688, 209] on span "Double room" at bounding box center [685, 215] width 91 height 13
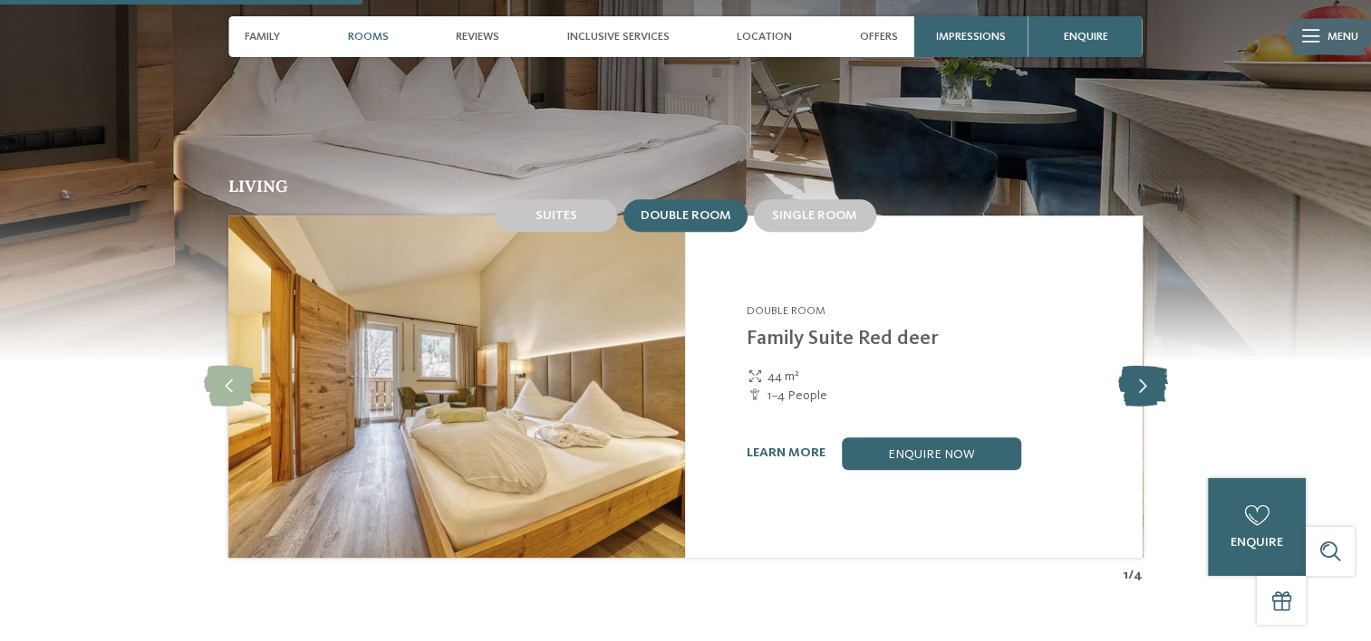
click at [1134, 372] on icon at bounding box center [1142, 386] width 50 height 41
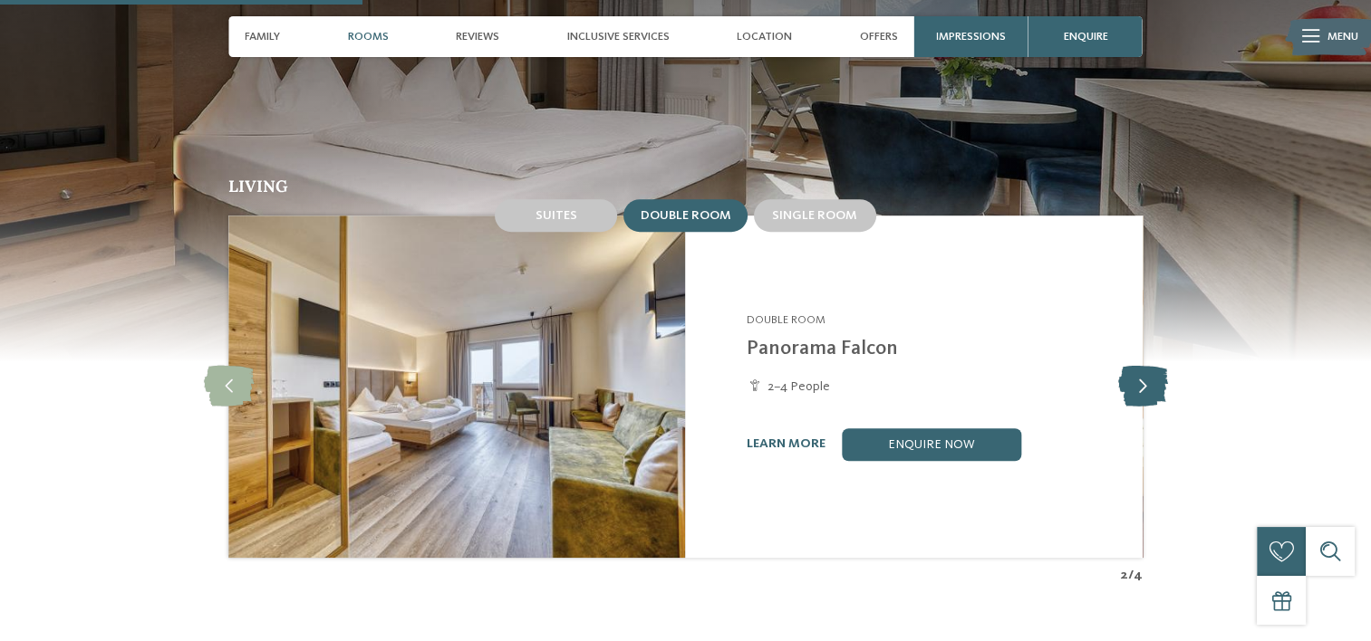
click at [1134, 372] on icon at bounding box center [1142, 386] width 50 height 41
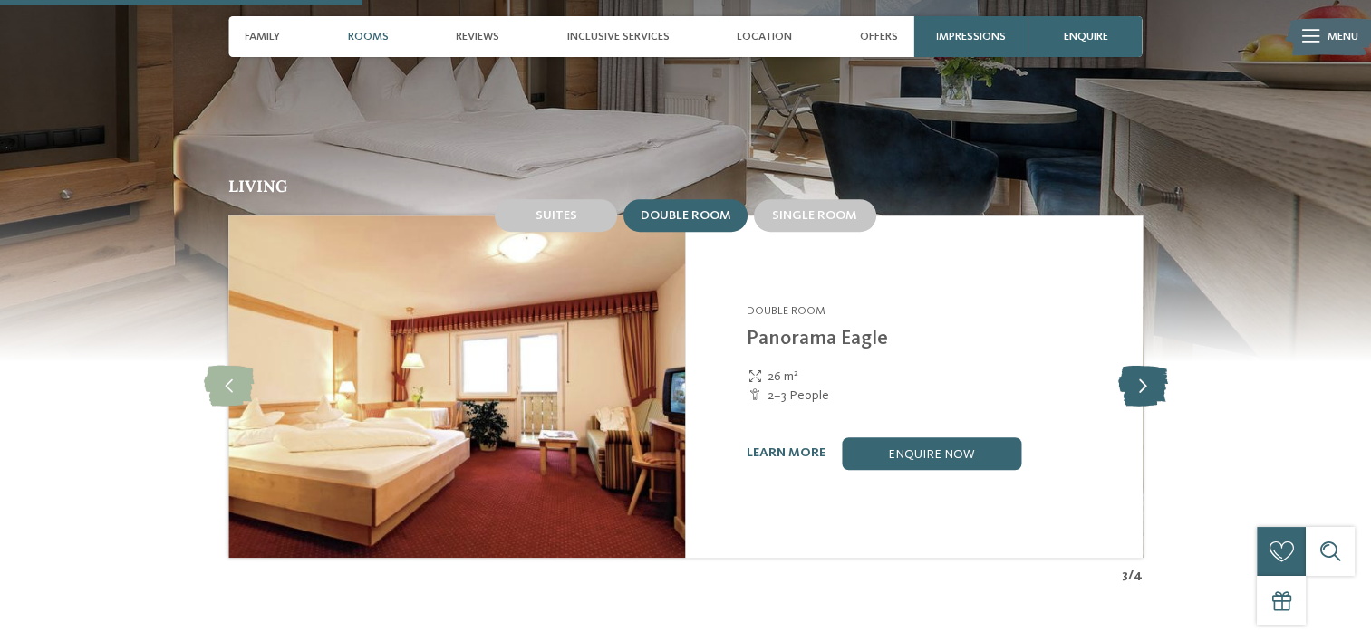
click at [1134, 372] on icon at bounding box center [1142, 386] width 50 height 41
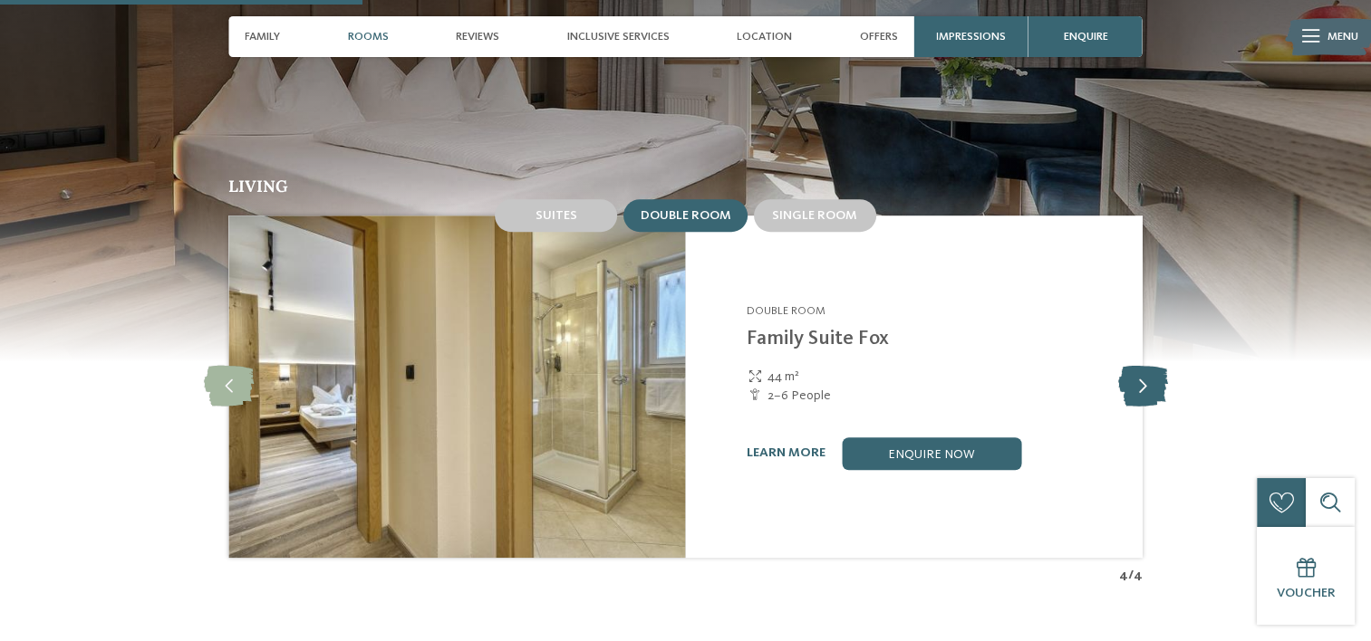
click at [1134, 372] on icon at bounding box center [1142, 386] width 50 height 41
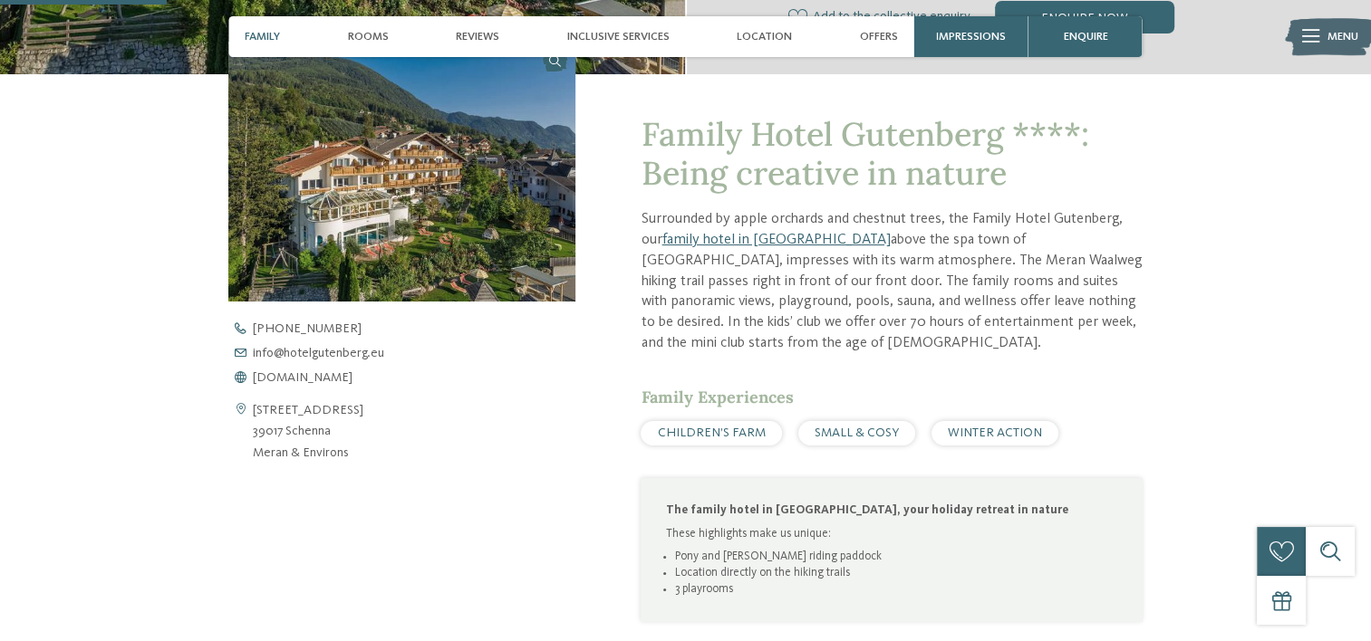
scroll to position [530, 0]
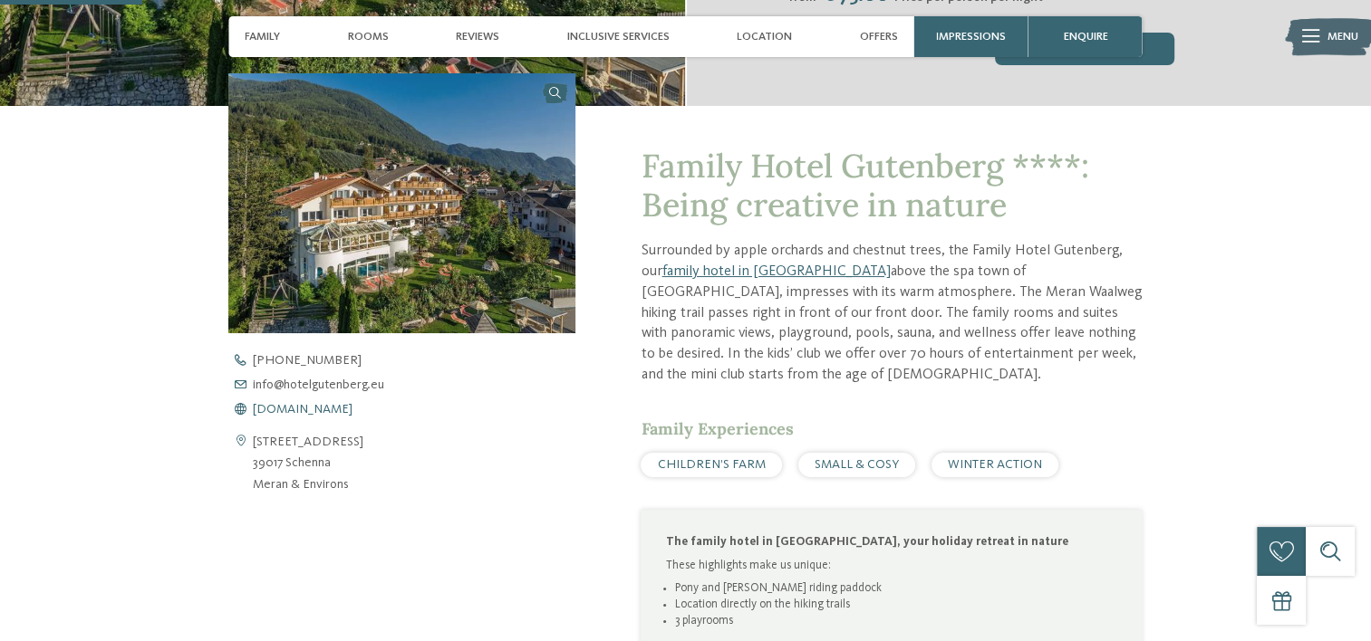
click at [304, 408] on span "www.hotelgutenberg.eu" at bounding box center [303, 409] width 100 height 13
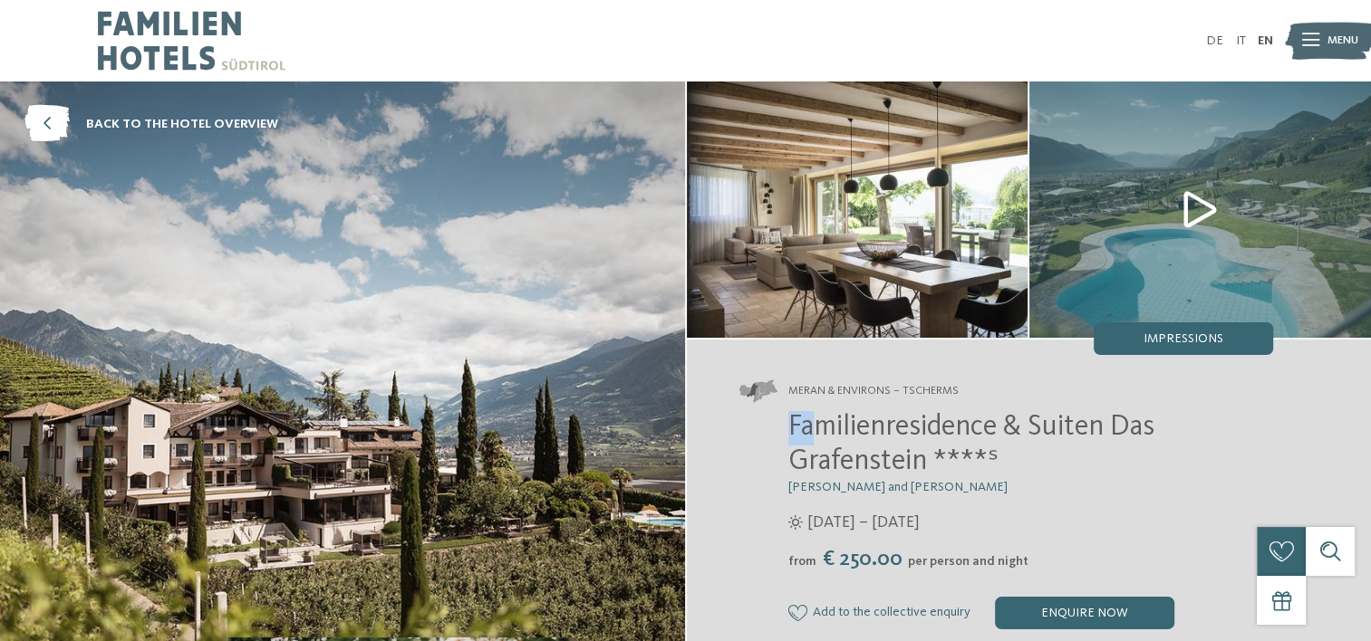
drag, startPoint x: 786, startPoint y: 424, endPoint x: 822, endPoint y: 430, distance: 35.9
click at [822, 430] on div "Familienresidence & Suiten Das Grafenstein ****ˢ [PERSON_NAME] and [PERSON_NAME…" at bounding box center [1006, 520] width 534 height 218
drag, startPoint x: 822, startPoint y: 430, endPoint x: 852, endPoint y: 484, distance: 61.7
click at [877, 522] on span "[DATE] – [DATE]" at bounding box center [863, 523] width 112 height 23
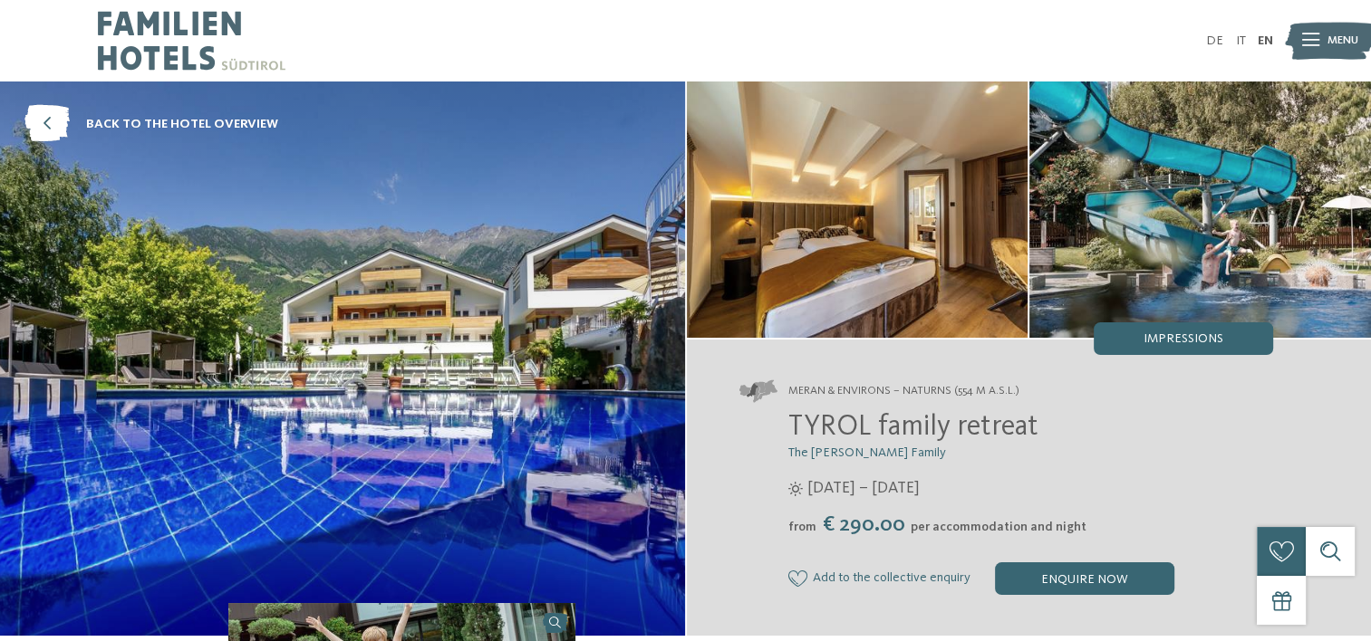
drag, startPoint x: 804, startPoint y: 428, endPoint x: 1040, endPoint y: 428, distance: 236.4
click at [1040, 428] on h2 "TYROL family retreat" at bounding box center [1030, 428] width 485 height 34
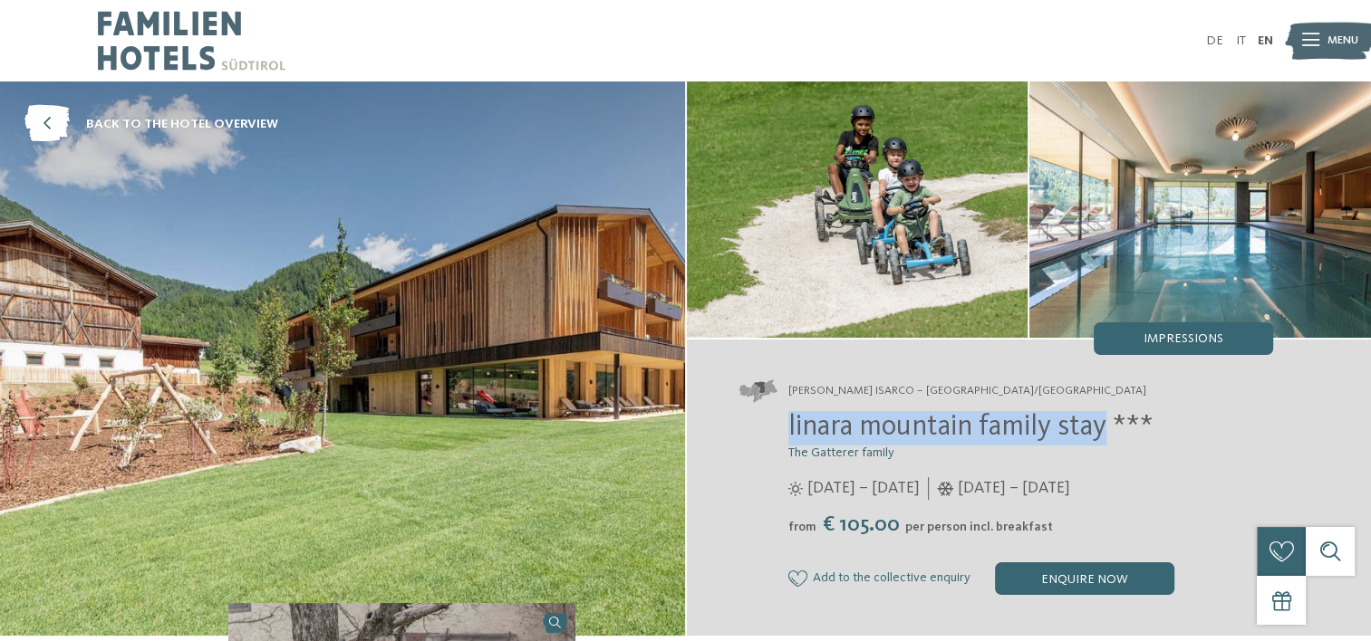
drag, startPoint x: 789, startPoint y: 428, endPoint x: 1102, endPoint y: 431, distance: 312.6
click at [1102, 431] on span "linara mountain family stay ***" at bounding box center [970, 427] width 365 height 29
copy span "linara mountain family stay"
